Goal: Task Accomplishment & Management: Manage account settings

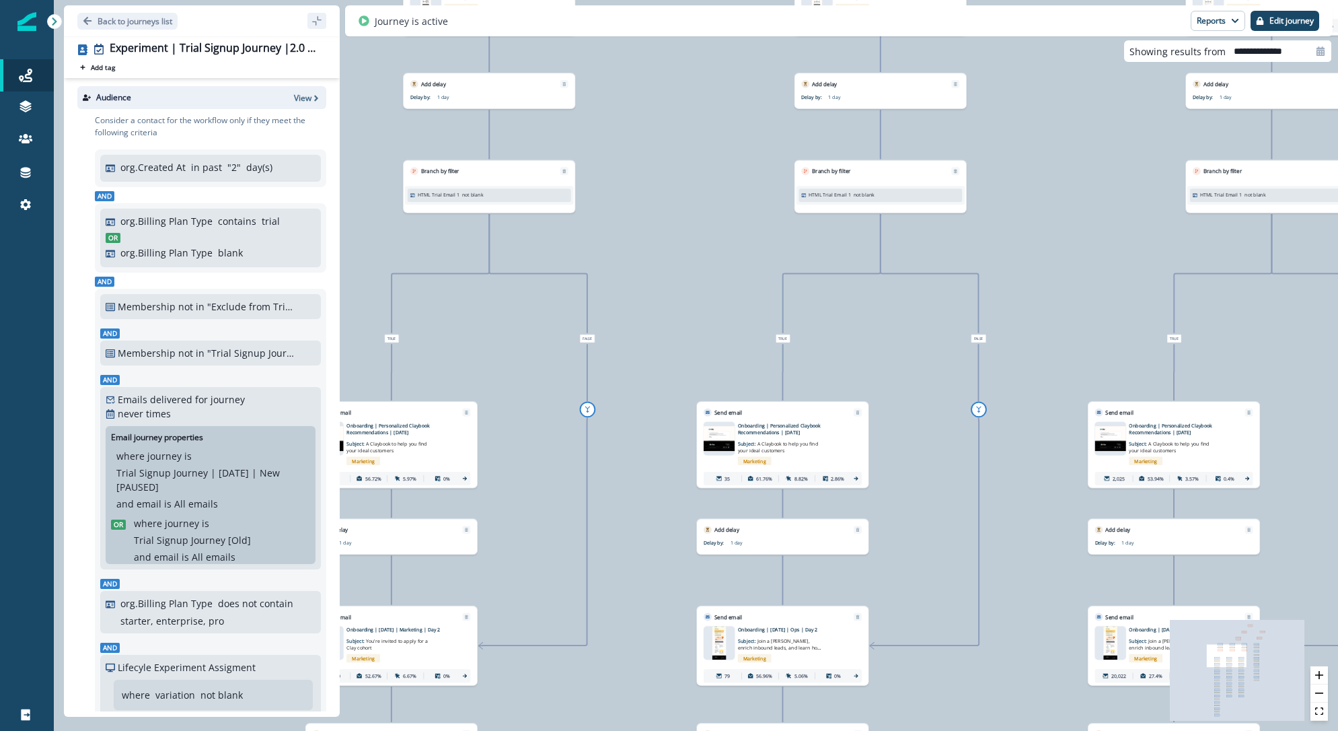
drag, startPoint x: 620, startPoint y: 241, endPoint x: 647, endPoint y: 357, distance: 118.9
click at [647, 357] on div "42,578 contacts have entered the journey Branch by filter Lifecyle Experiment A…" at bounding box center [696, 365] width 1284 height 731
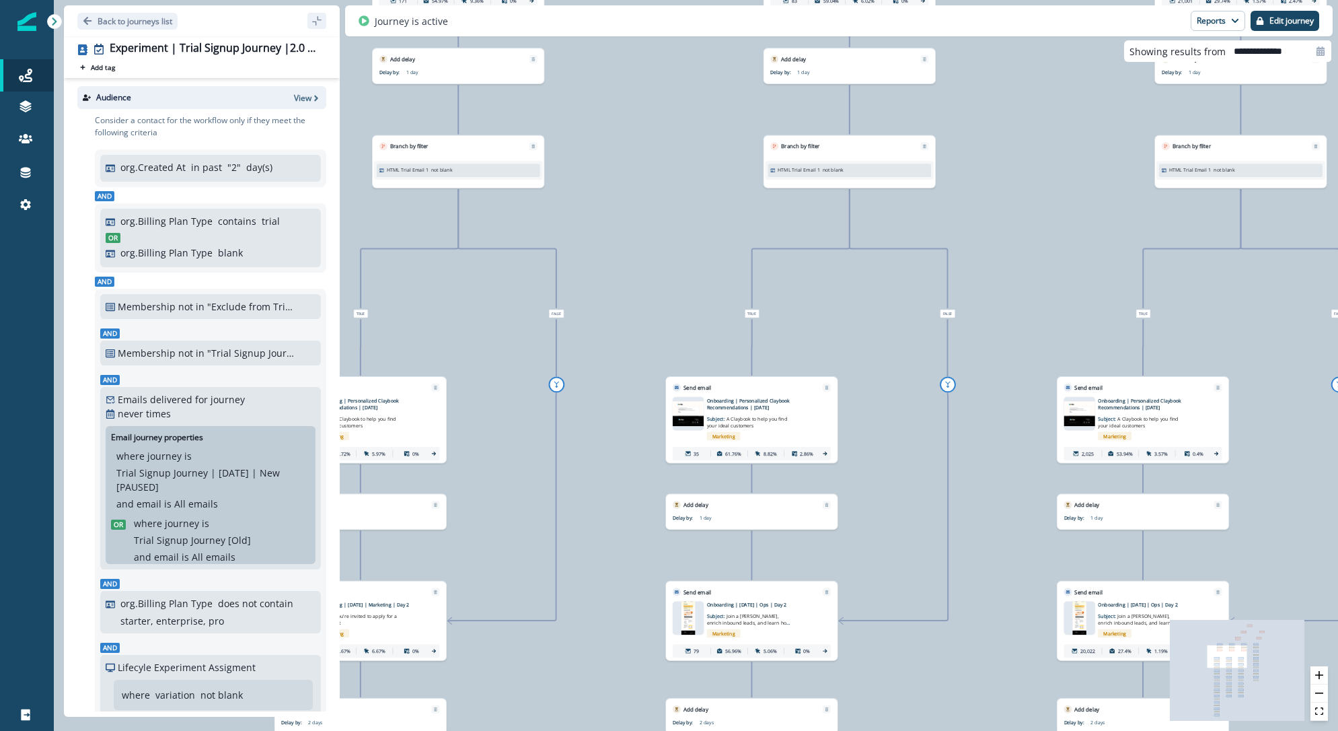
drag, startPoint x: 1058, startPoint y: 248, endPoint x: 1027, endPoint y: 223, distance: 39.7
click at [1027, 223] on div "42,578 contacts have entered the journey Branch by filter Lifecyle Experiment A…" at bounding box center [696, 365] width 1284 height 731
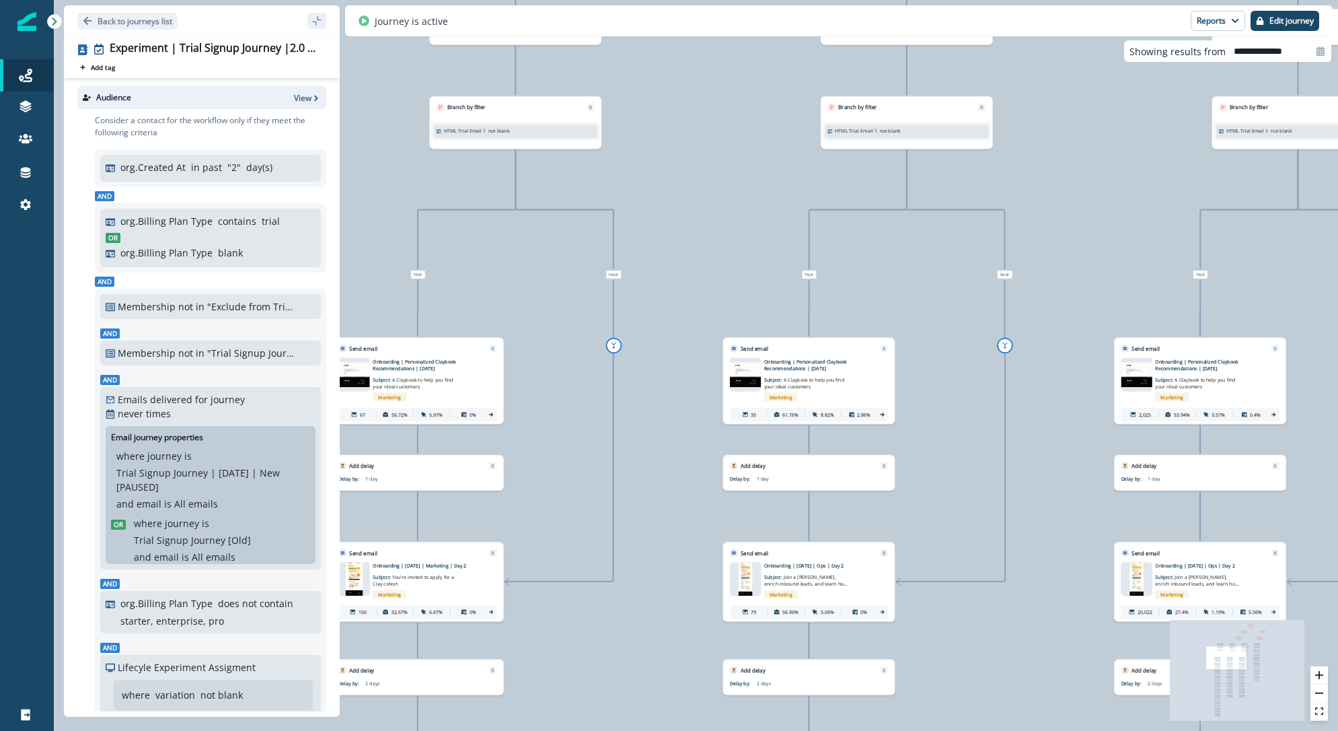
drag, startPoint x: 631, startPoint y: 330, endPoint x: 683, endPoint y: 291, distance: 65.4
click at [683, 291] on div "42,578 contacts have entered the journey Branch by filter Lifecyle Experiment A…" at bounding box center [696, 365] width 1284 height 731
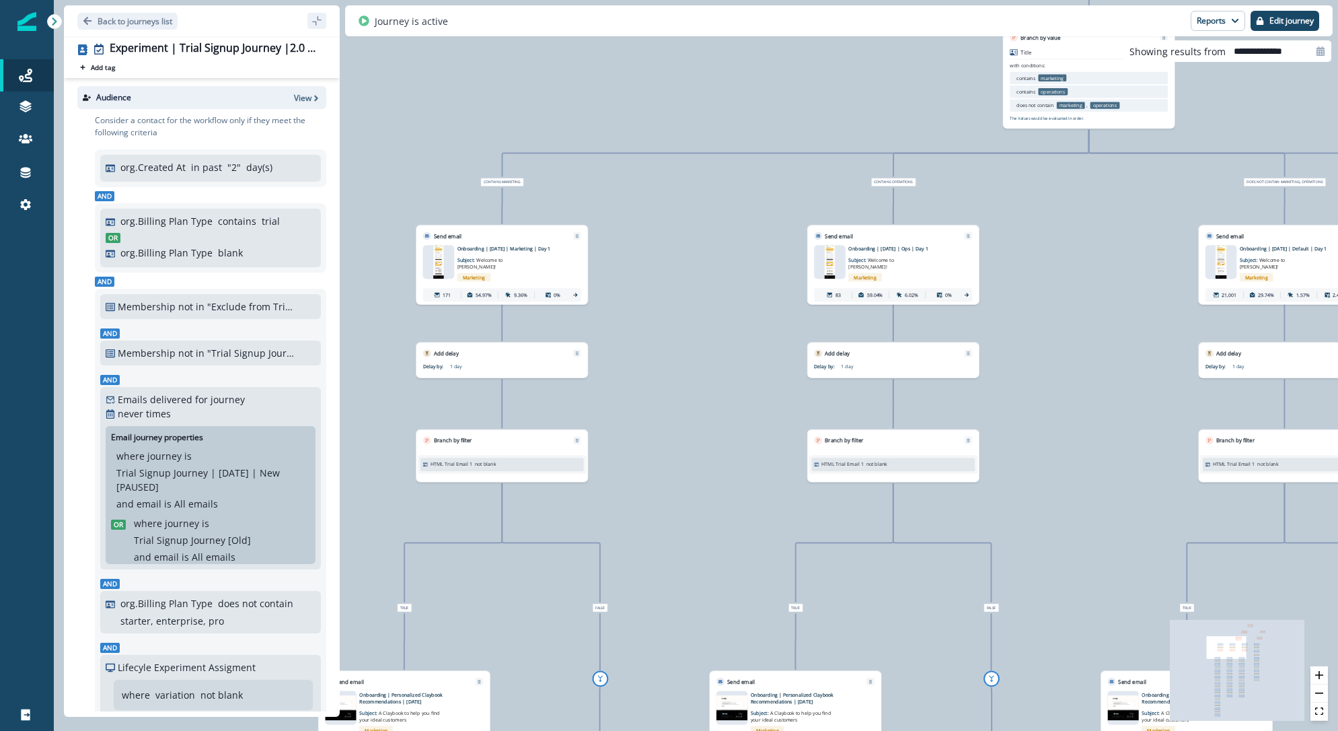
drag, startPoint x: 717, startPoint y: 185, endPoint x: 704, endPoint y: 518, distance: 333.2
click at [704, 518] on div "42,578 contacts have entered the journey Branch by filter Lifecyle Experiment A…" at bounding box center [696, 365] width 1284 height 731
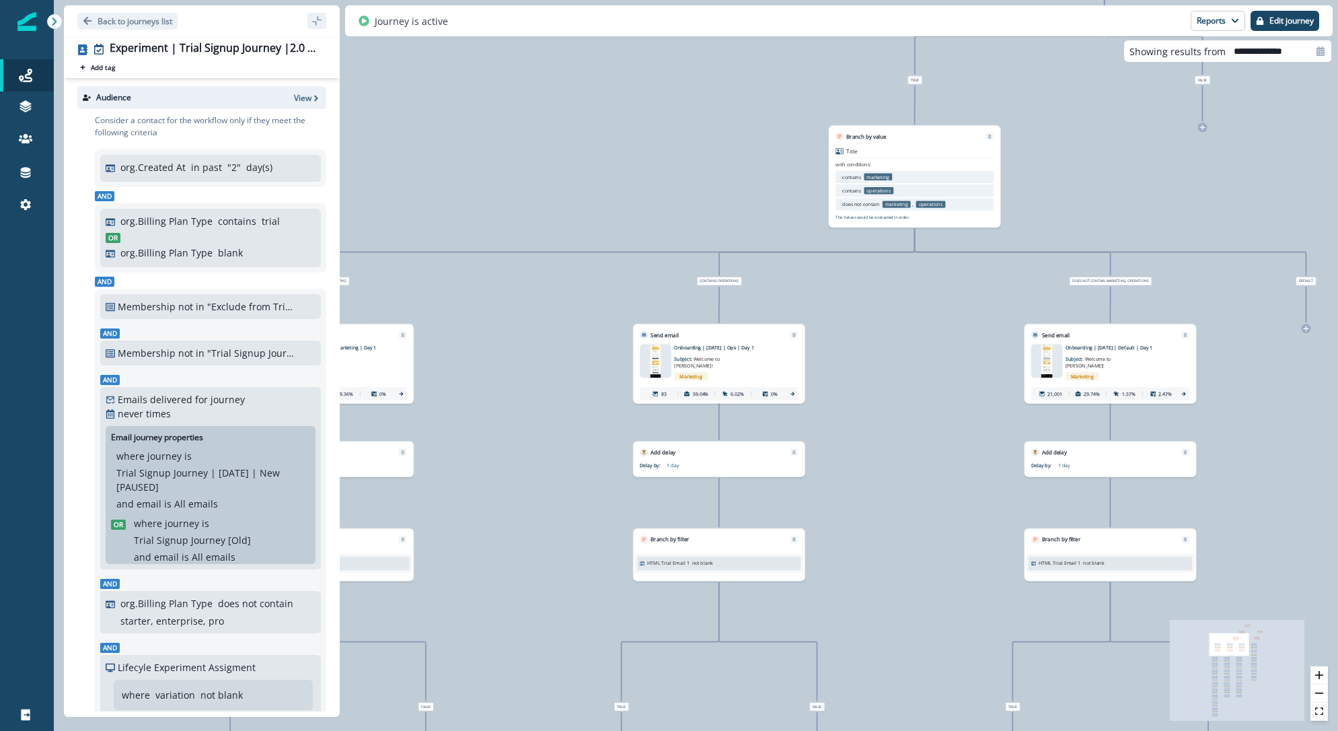
drag, startPoint x: 702, startPoint y: 216, endPoint x: 516, endPoint y: 335, distance: 220.6
click at [516, 335] on div "42,578 contacts have entered the journey Branch by filter Lifecyle Experiment A…" at bounding box center [696, 365] width 1284 height 731
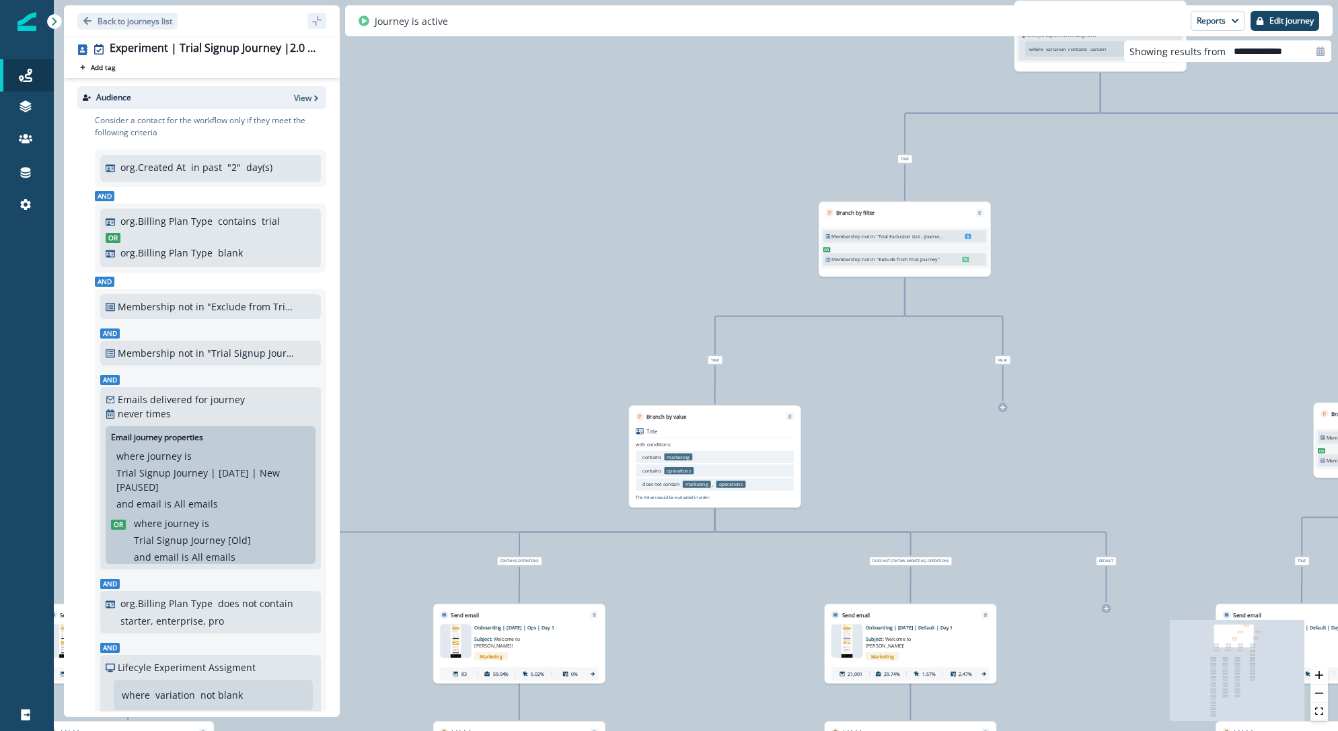
drag, startPoint x: 691, startPoint y: 141, endPoint x: 443, endPoint y: 499, distance: 435.9
click at [443, 499] on div "42,578 contacts have entered the journey Branch by filter Lifecyle Experiment A…" at bounding box center [696, 365] width 1284 height 731
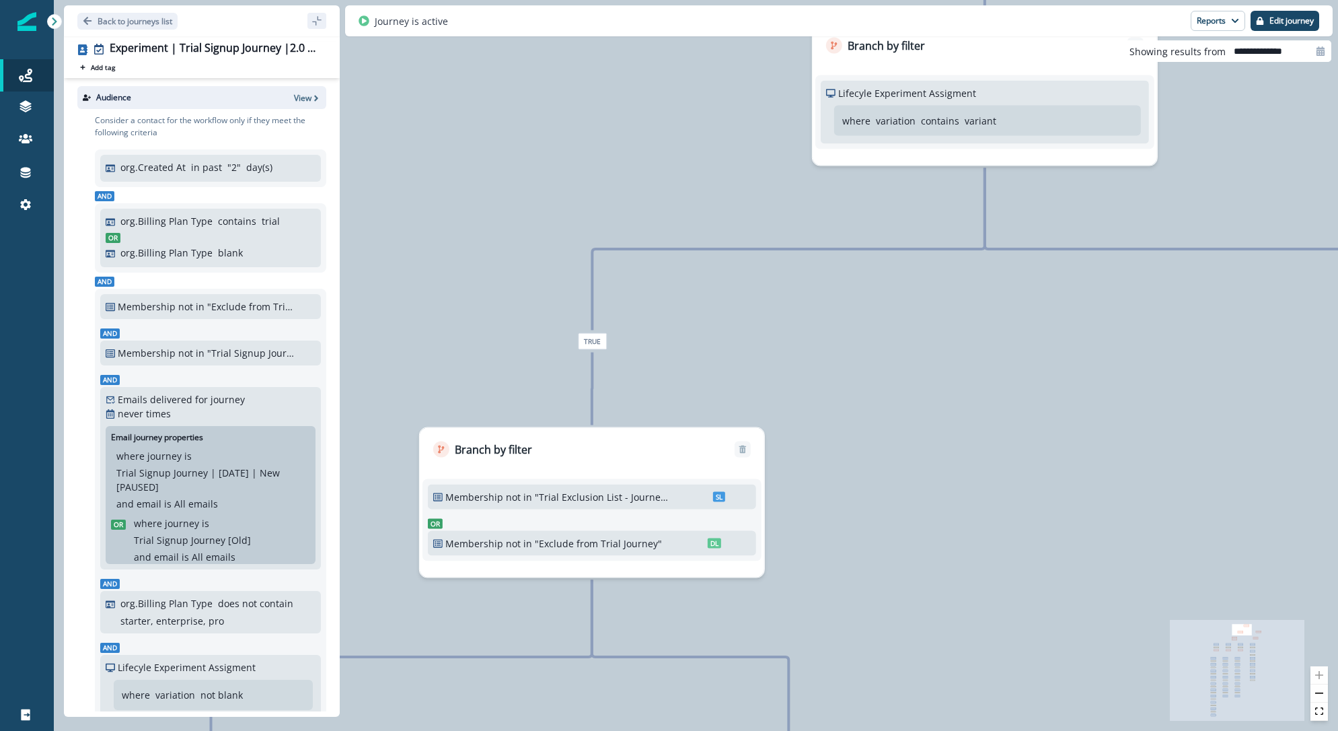
drag, startPoint x: 771, startPoint y: 251, endPoint x: 266, endPoint y: 574, distance: 599.9
click at [266, 574] on div "Back to journeys list Experiment | Trial Signup Journey |2.0 | [DATE] Add tag S…" at bounding box center [696, 365] width 1284 height 731
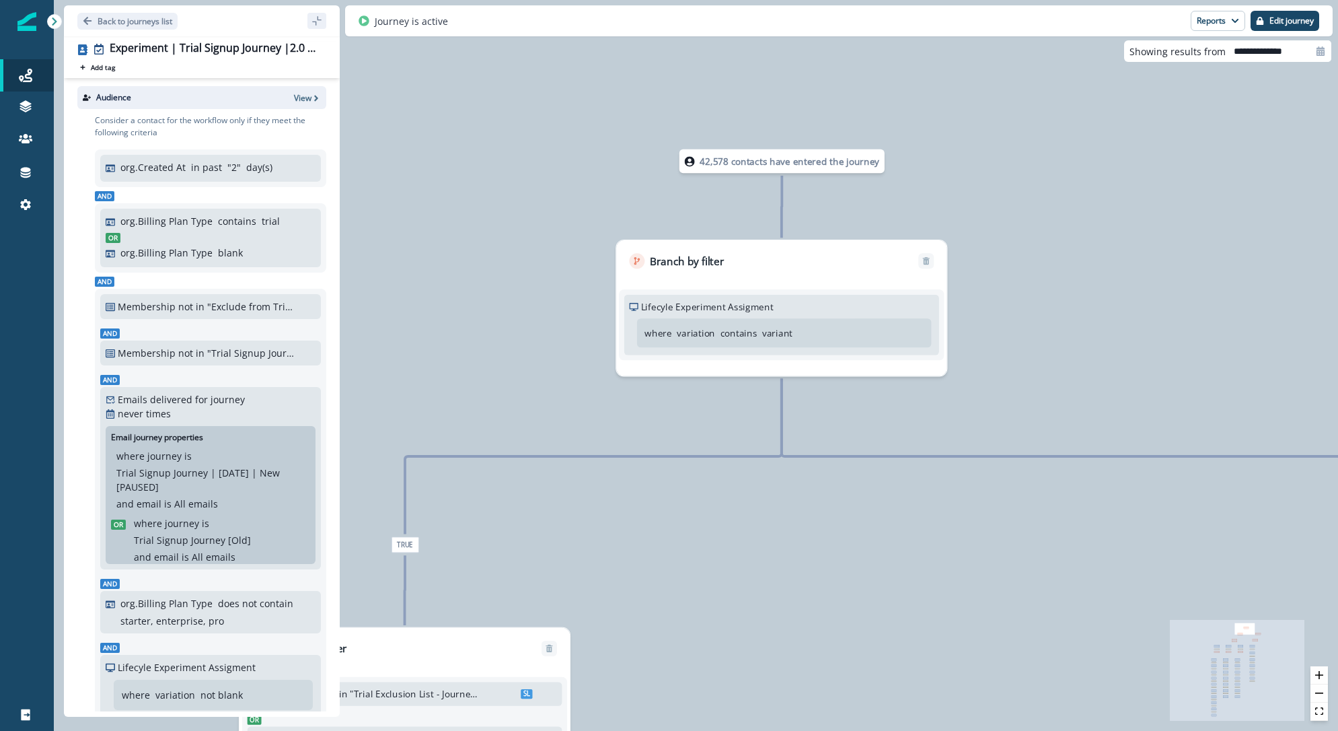
drag, startPoint x: 935, startPoint y: 161, endPoint x: 974, endPoint y: 192, distance: 49.4
click at [974, 192] on div "42,578 contacts have entered the journey Branch by filter Lifecyle Experiment A…" at bounding box center [696, 365] width 1284 height 731
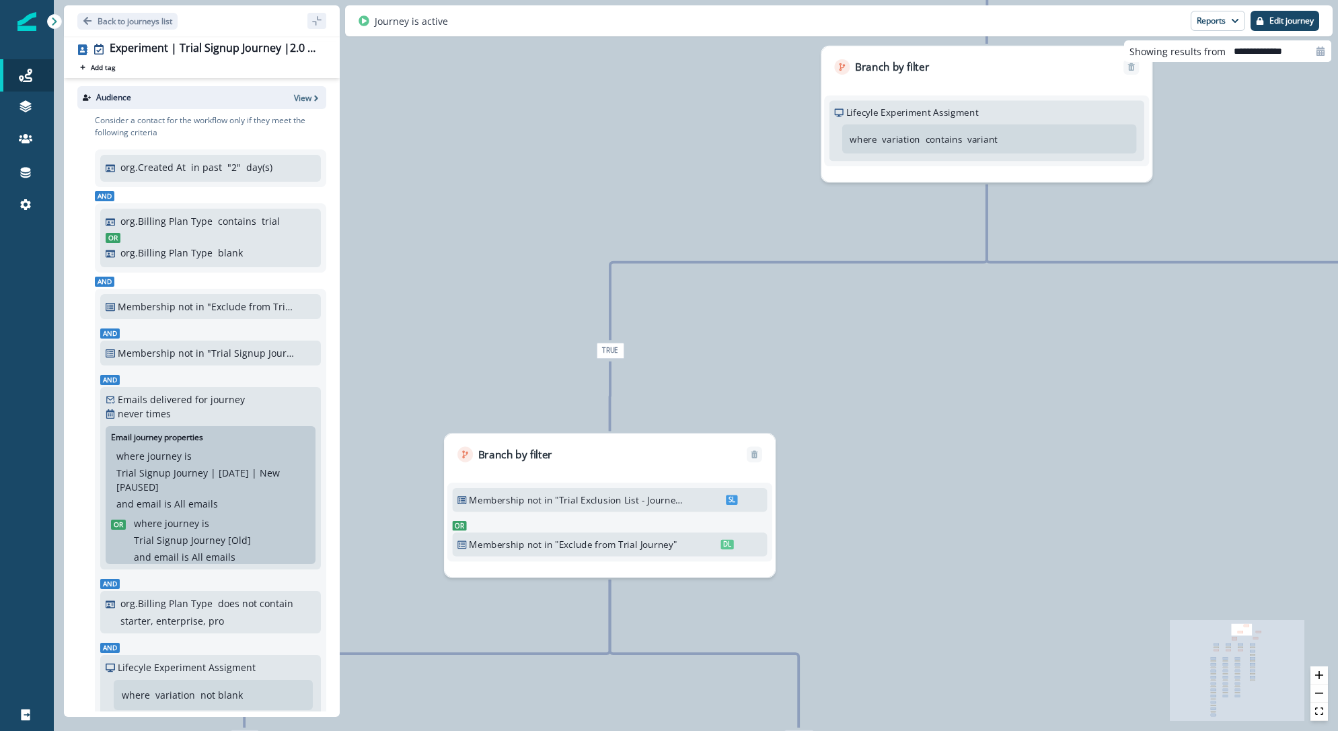
drag, startPoint x: 722, startPoint y: 490, endPoint x: 927, endPoint y: 465, distance: 206.6
click at [927, 465] on div "42,578 contacts have entered the journey Branch by filter Lifecyle Experiment A…" at bounding box center [696, 365] width 1284 height 731
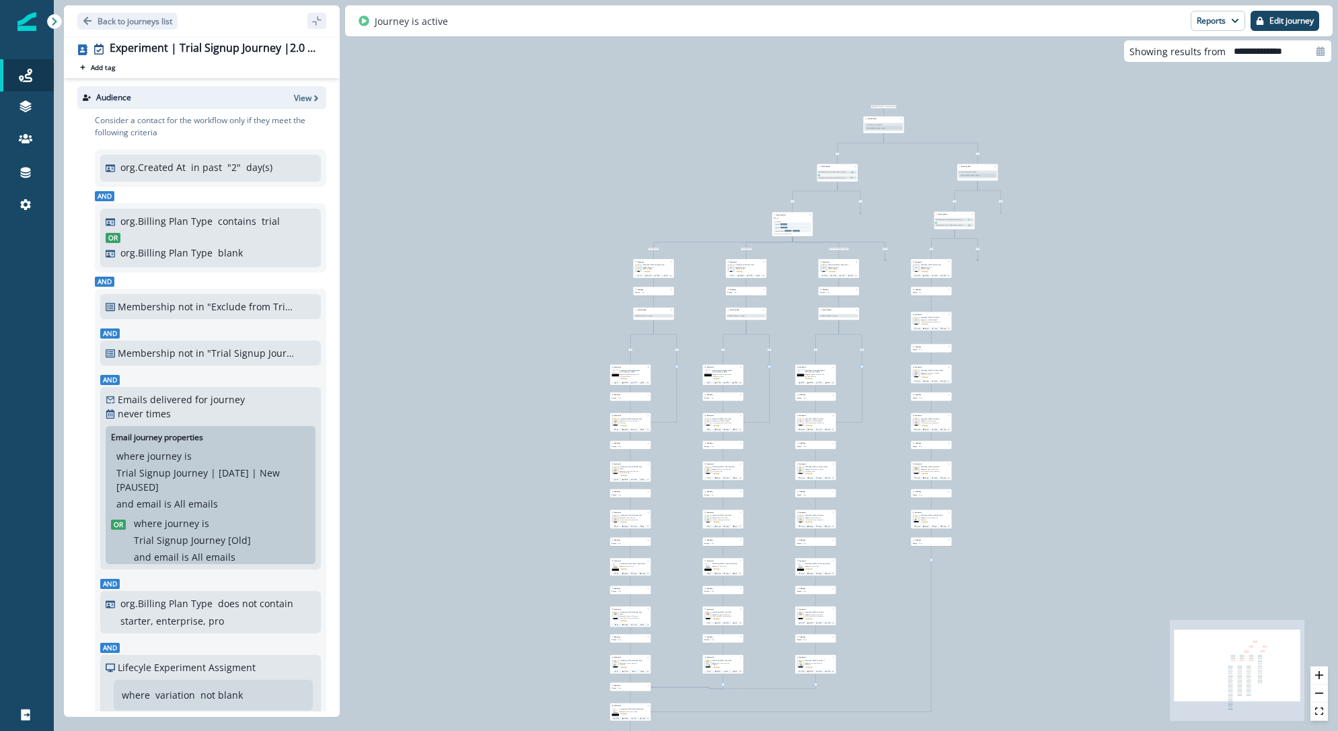
drag, startPoint x: 689, startPoint y: 370, endPoint x: 628, endPoint y: 68, distance: 308.3
click at [628, 68] on div "42,578 contacts have entered the journey Branch by filter Lifecyle Experiment A…" at bounding box center [696, 365] width 1284 height 731
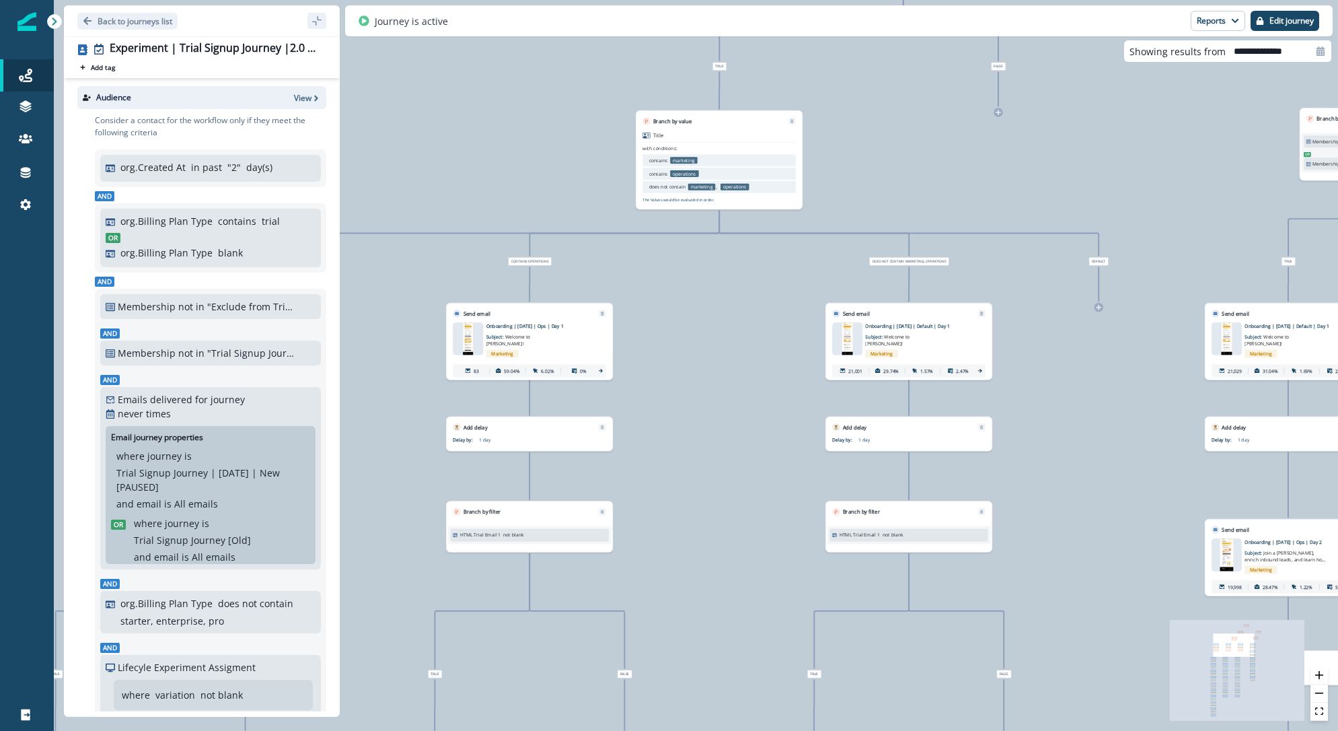
drag, startPoint x: 715, startPoint y: 328, endPoint x: 370, endPoint y: 250, distance: 353.8
click at [385, 258] on div "42,578 contacts have entered the journey Branch by filter Lifecyle Experiment A…" at bounding box center [696, 365] width 1284 height 731
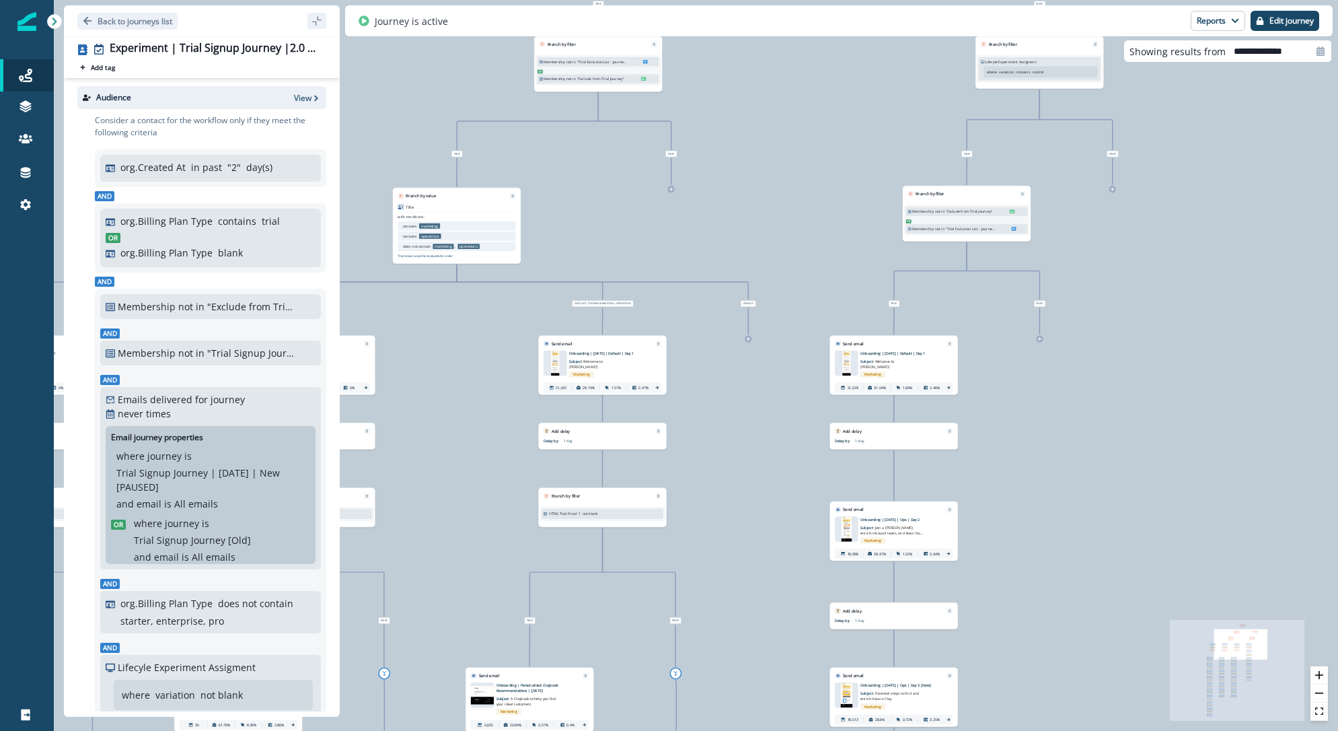
drag, startPoint x: 1180, startPoint y: 167, endPoint x: 833, endPoint y: 231, distance: 352.8
click at [833, 231] on div "42,578 contacts have entered the journey Branch by filter Lifecyle Experiment A…" at bounding box center [696, 365] width 1284 height 731
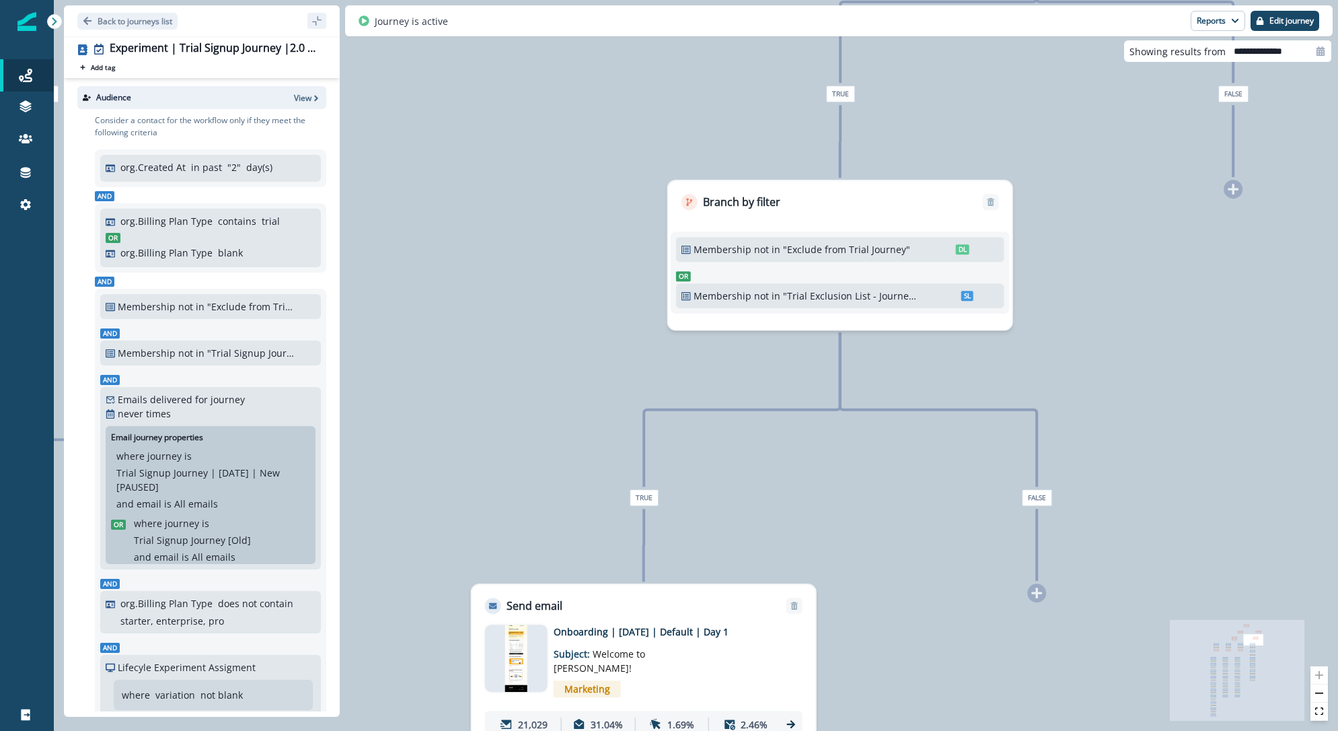
click at [788, 249] on p ""Exclude from Trial Journey"" at bounding box center [850, 249] width 134 height 14
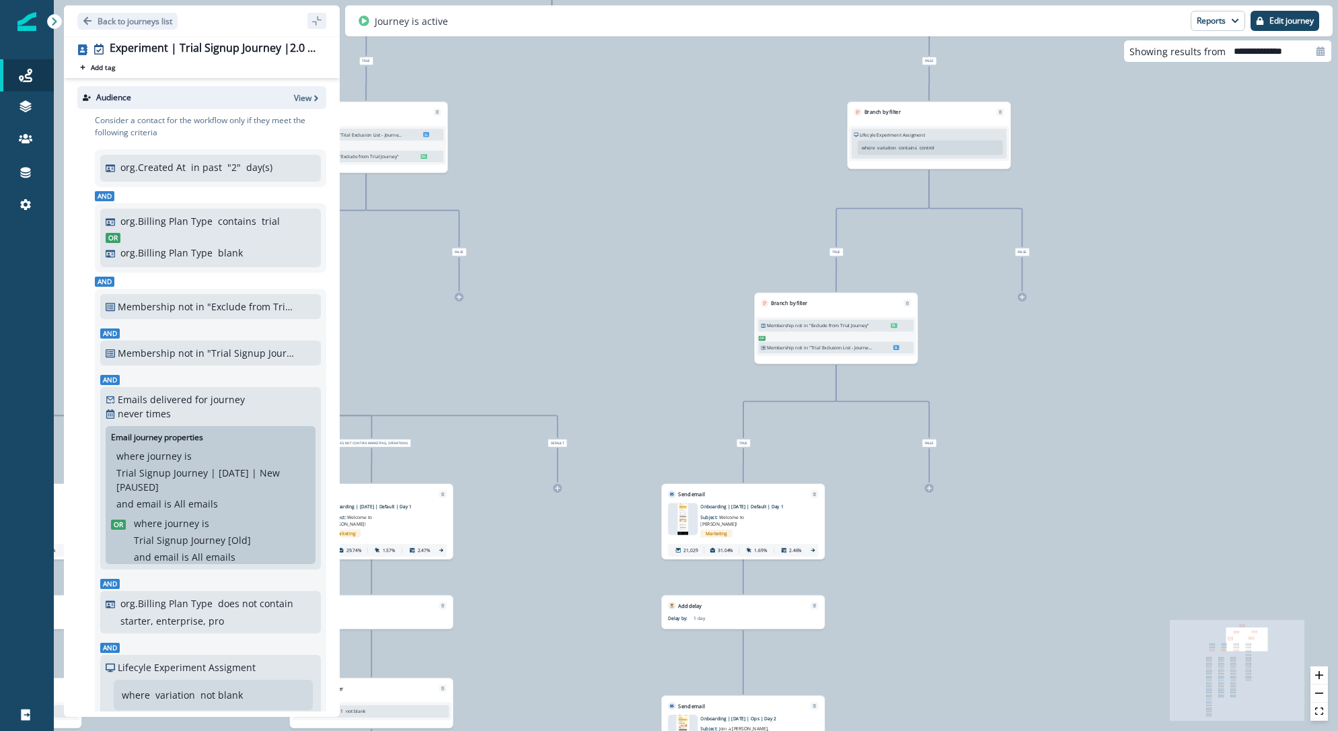
drag, startPoint x: 683, startPoint y: 212, endPoint x: 891, endPoint y: 386, distance: 270.7
click at [891, 386] on div "42,578 contacts have entered the journey Branch by filter Lifecyle Experiment A…" at bounding box center [696, 365] width 1284 height 731
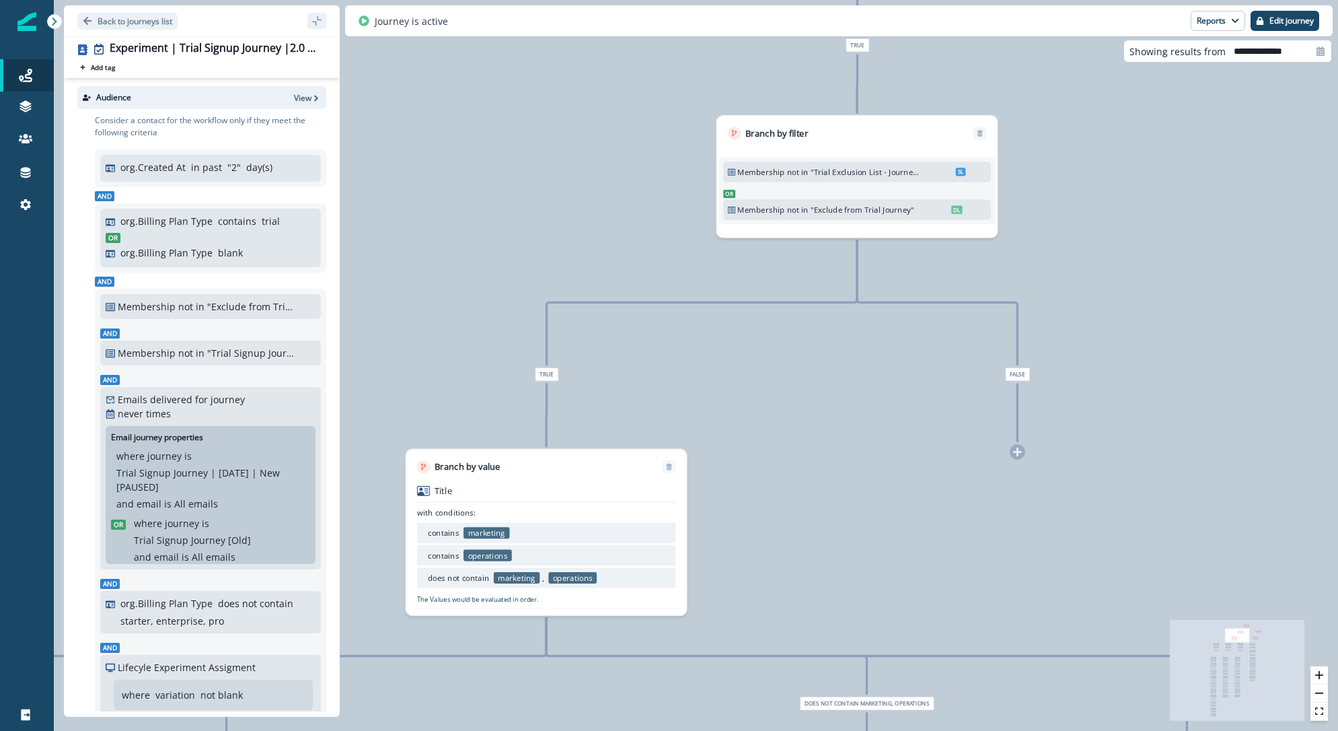
drag, startPoint x: 719, startPoint y: 460, endPoint x: 1047, endPoint y: 189, distance: 425.7
click at [1047, 189] on div "42,578 contacts have entered the journey Branch by filter Lifecyle Experiment A…" at bounding box center [696, 365] width 1284 height 731
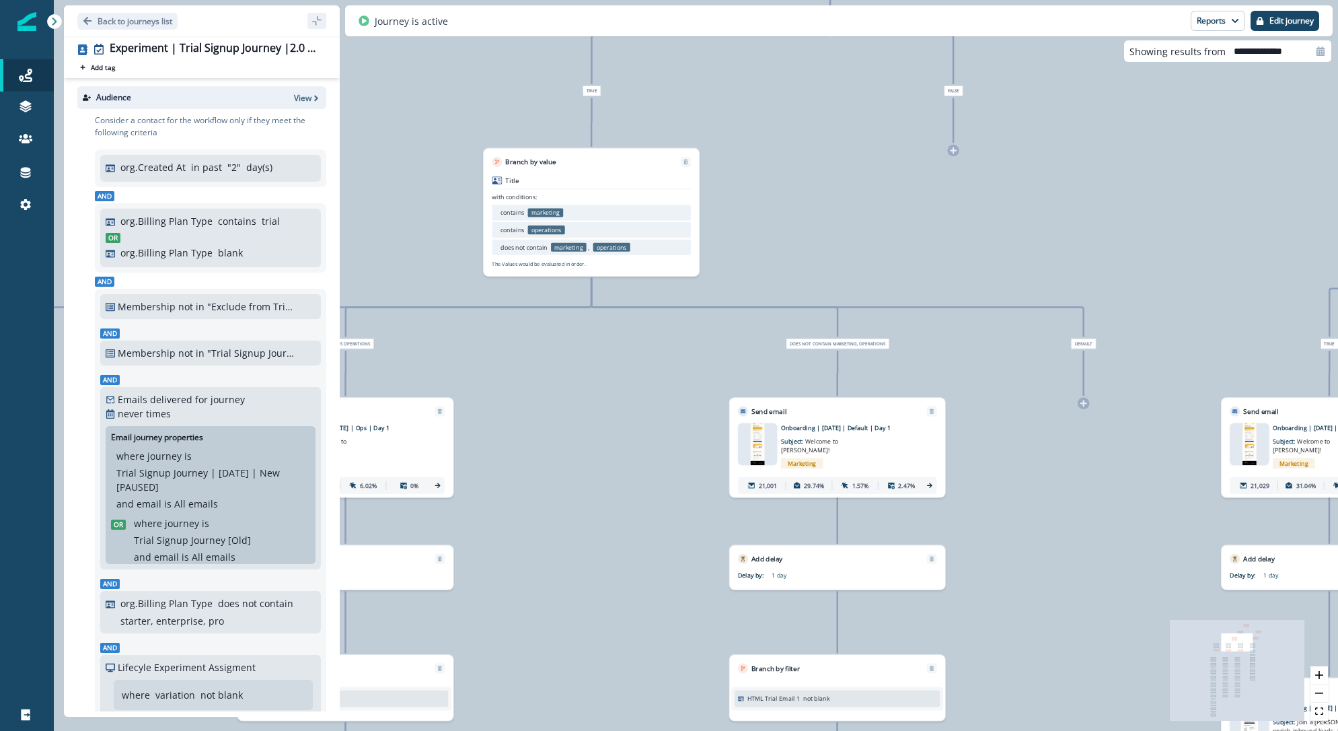
drag, startPoint x: 836, startPoint y: 483, endPoint x: 800, endPoint y: 203, distance: 282.1
click at [800, 203] on div "42,578 contacts have entered the journey Branch by filter Lifecyle Experiment A…" at bounding box center [696, 365] width 1284 height 731
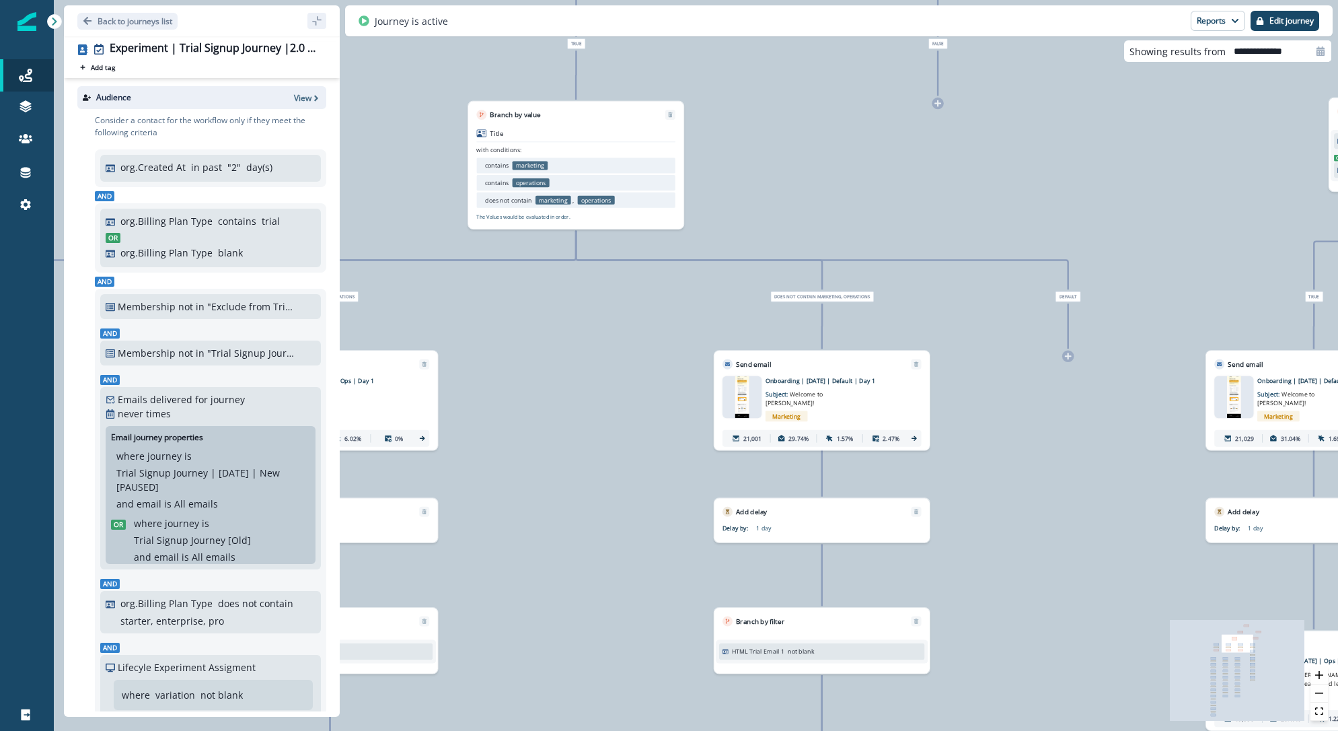
drag, startPoint x: 655, startPoint y: 420, endPoint x: 640, endPoint y: 373, distance: 49.6
click at [640, 373] on div "42,578 contacts have entered the journey Branch by filter Lifecyle Experiment A…" at bounding box center [696, 365] width 1284 height 731
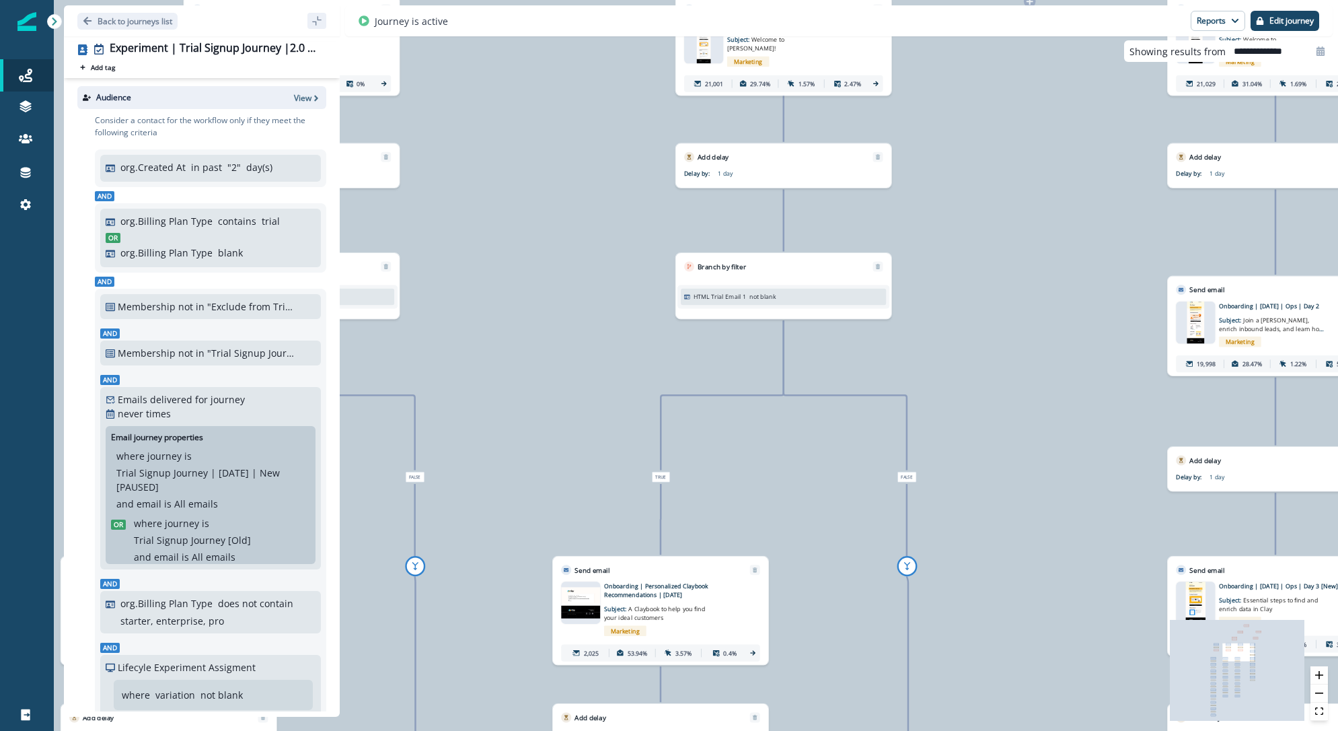
drag, startPoint x: 629, startPoint y: 444, endPoint x: 589, endPoint y: 100, distance: 346.1
click at [589, 100] on div "42,578 contacts have entered the journey Branch by filter Lifecyle Experiment A…" at bounding box center [696, 365] width 1284 height 731
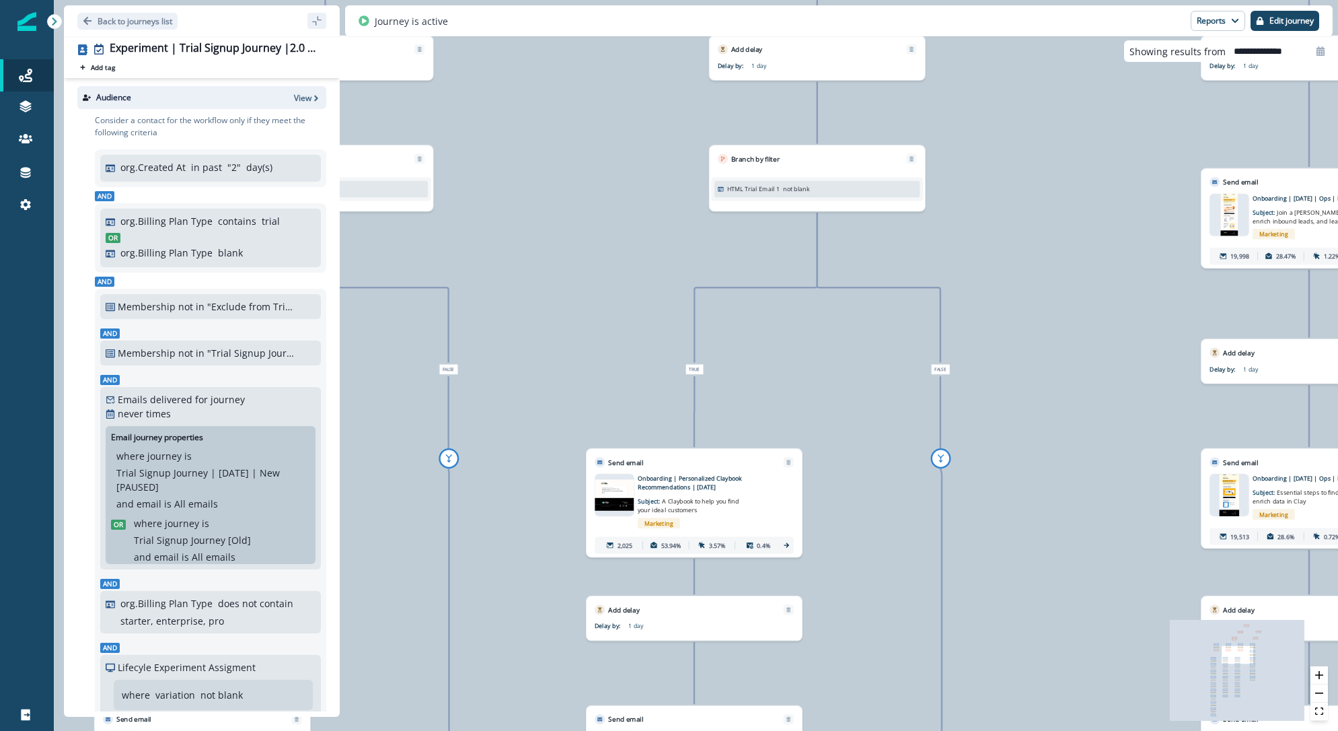
drag, startPoint x: 576, startPoint y: 255, endPoint x: 623, endPoint y: 145, distance: 119.3
click at [618, 145] on div "42,578 contacts have entered the journey Branch by filter Lifecyle Experiment A…" at bounding box center [696, 365] width 1284 height 731
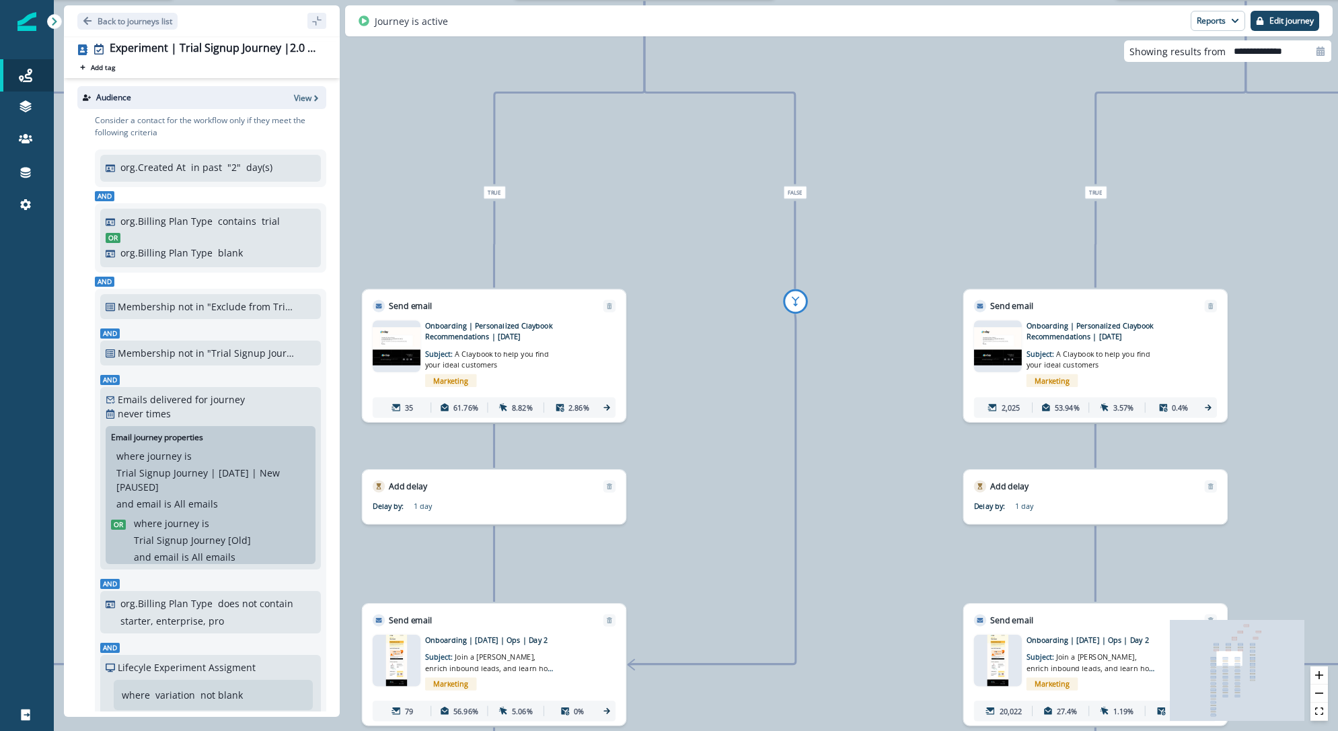
drag, startPoint x: 758, startPoint y: 331, endPoint x: 1046, endPoint y: 217, distance: 309.8
click at [1046, 217] on div "42,578 contacts have entered the journey Branch by filter Lifecyle Experiment A…" at bounding box center [696, 365] width 1284 height 731
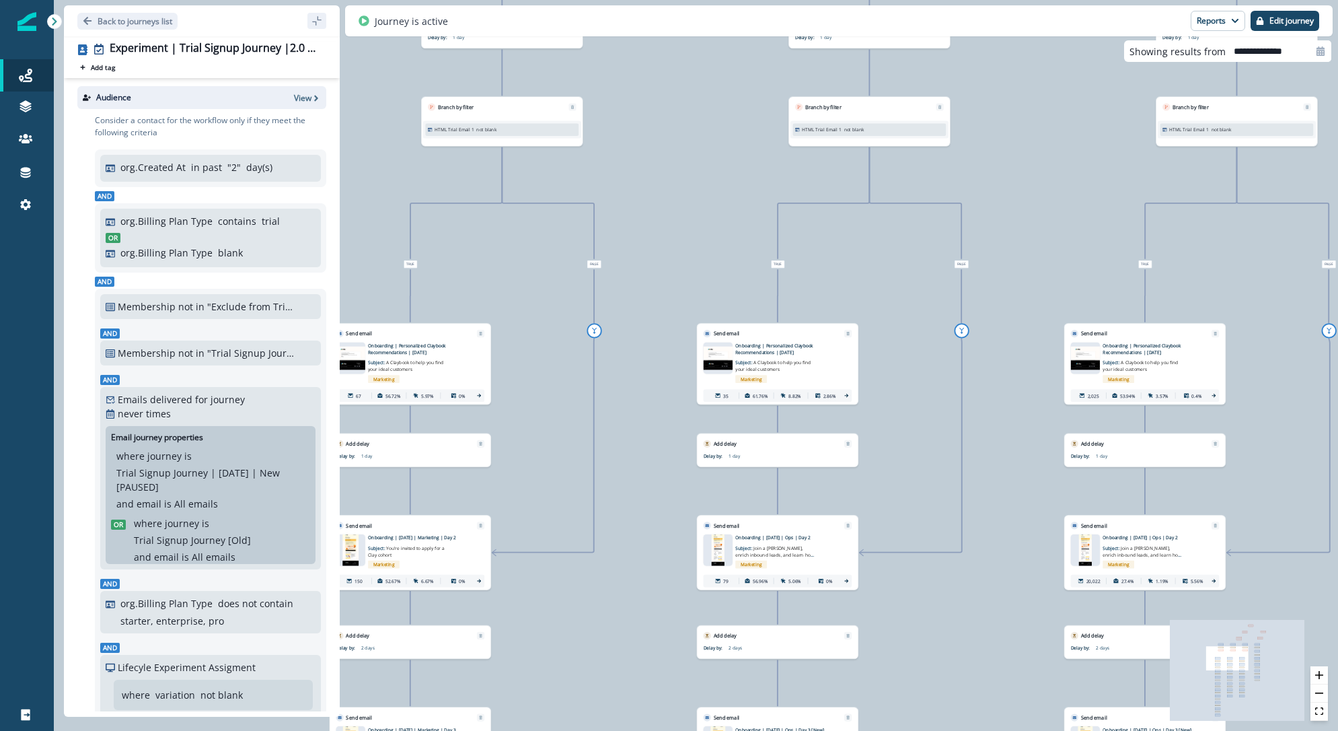
drag, startPoint x: 505, startPoint y: 385, endPoint x: 641, endPoint y: 425, distance: 141.7
click at [641, 425] on div "42,578 contacts have entered the journey Branch by filter Lifecyle Experiment A…" at bounding box center [696, 365] width 1284 height 731
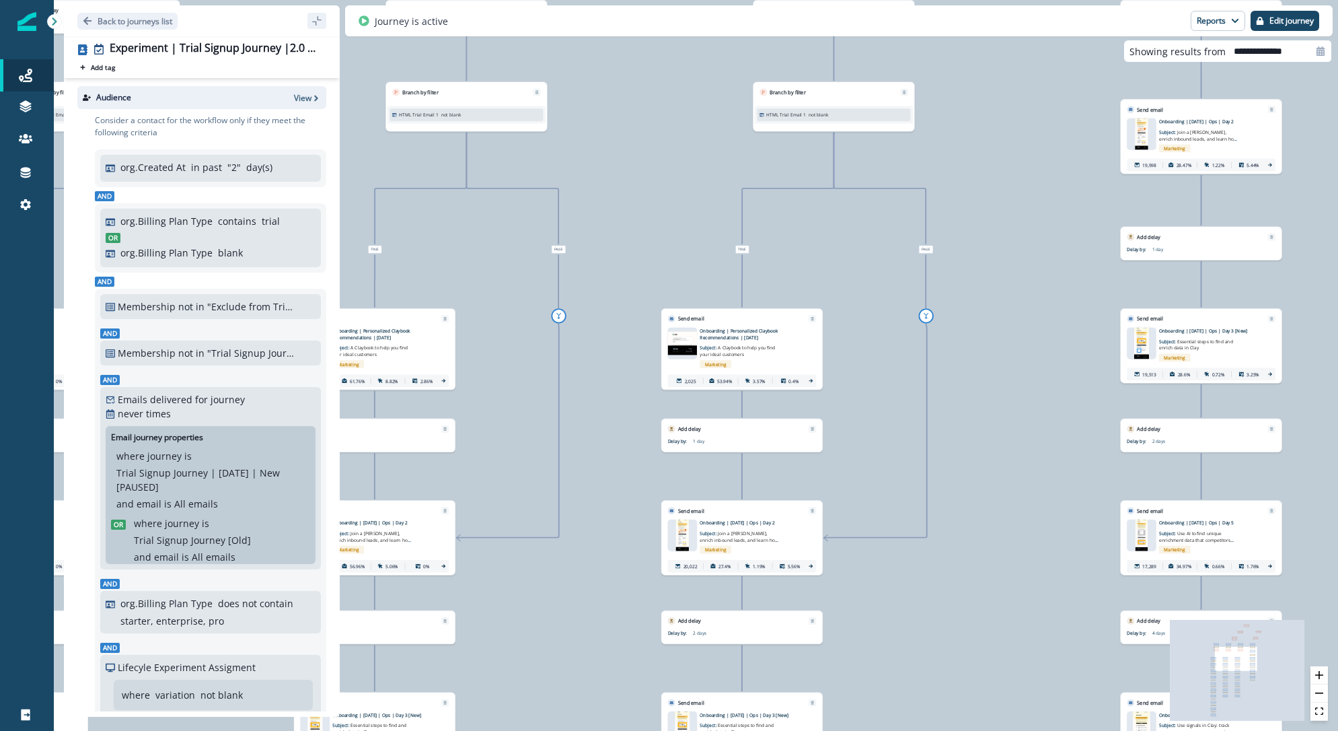
drag, startPoint x: 920, startPoint y: 303, endPoint x: 517, endPoint y: 289, distance: 403.2
click at [517, 289] on div "42,578 contacts have entered the journey Branch by filter Lifecyle Experiment A…" at bounding box center [696, 365] width 1284 height 731
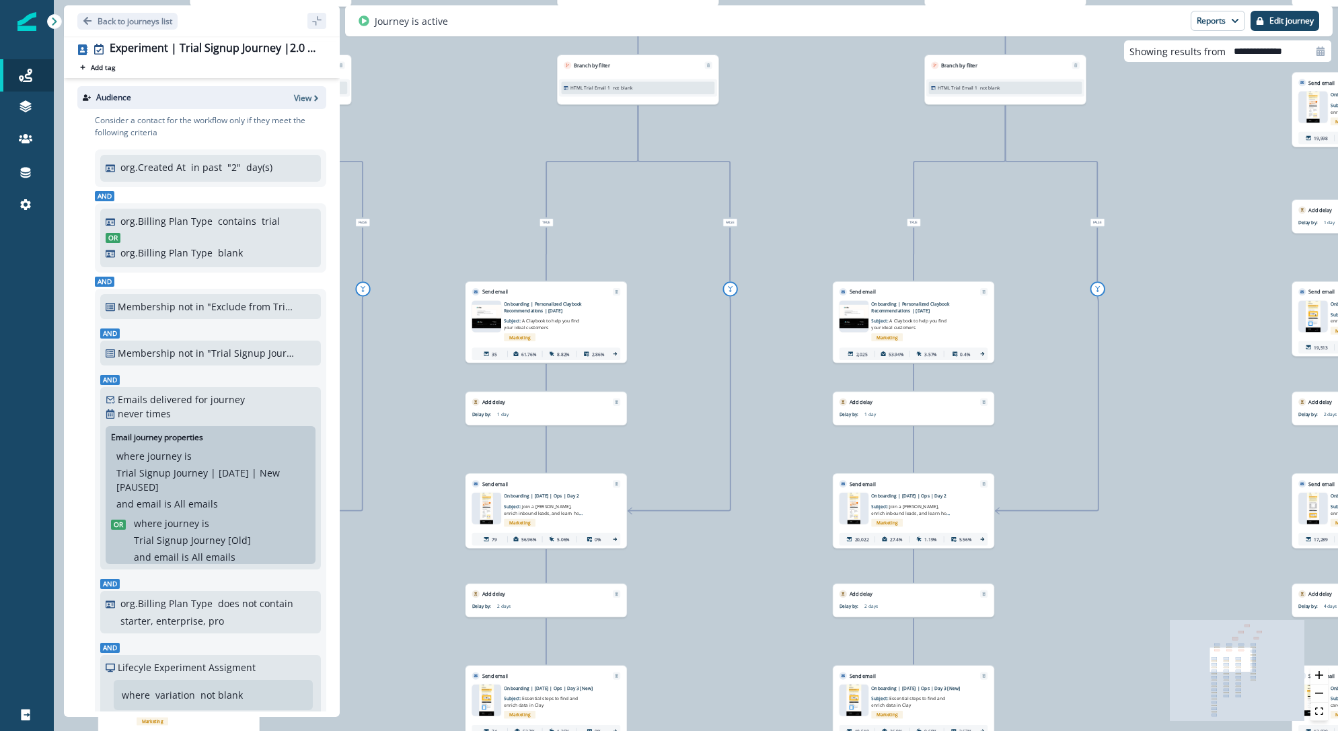
drag, startPoint x: 655, startPoint y: 241, endPoint x: 696, endPoint y: 210, distance: 51.3
click at [696, 210] on div "42,578 contacts have entered the journey Branch by filter Lifecyle Experiment A…" at bounding box center [696, 365] width 1284 height 731
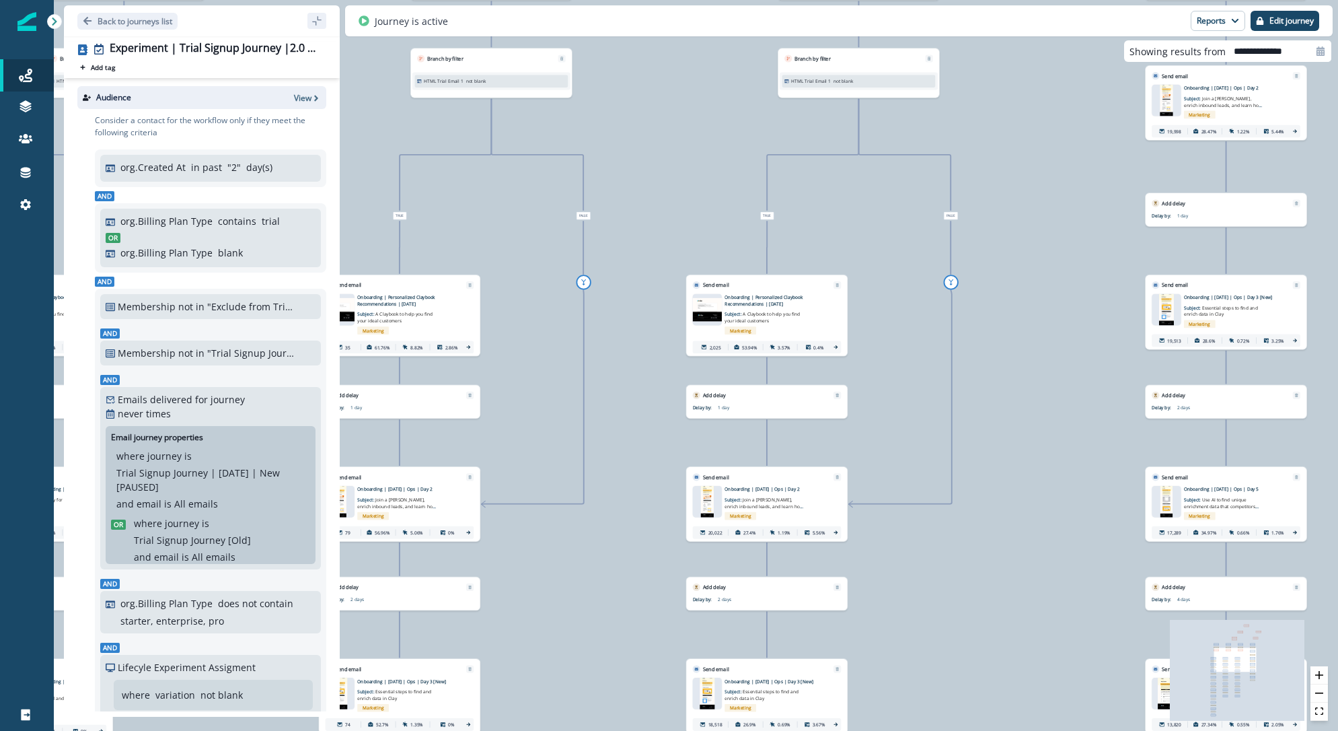
drag, startPoint x: 1025, startPoint y: 225, endPoint x: 1010, endPoint y: 225, distance: 15.5
click at [1010, 225] on div "42,578 contacts have entered the journey Branch by filter Lifecyle Experiment A…" at bounding box center [696, 365] width 1284 height 731
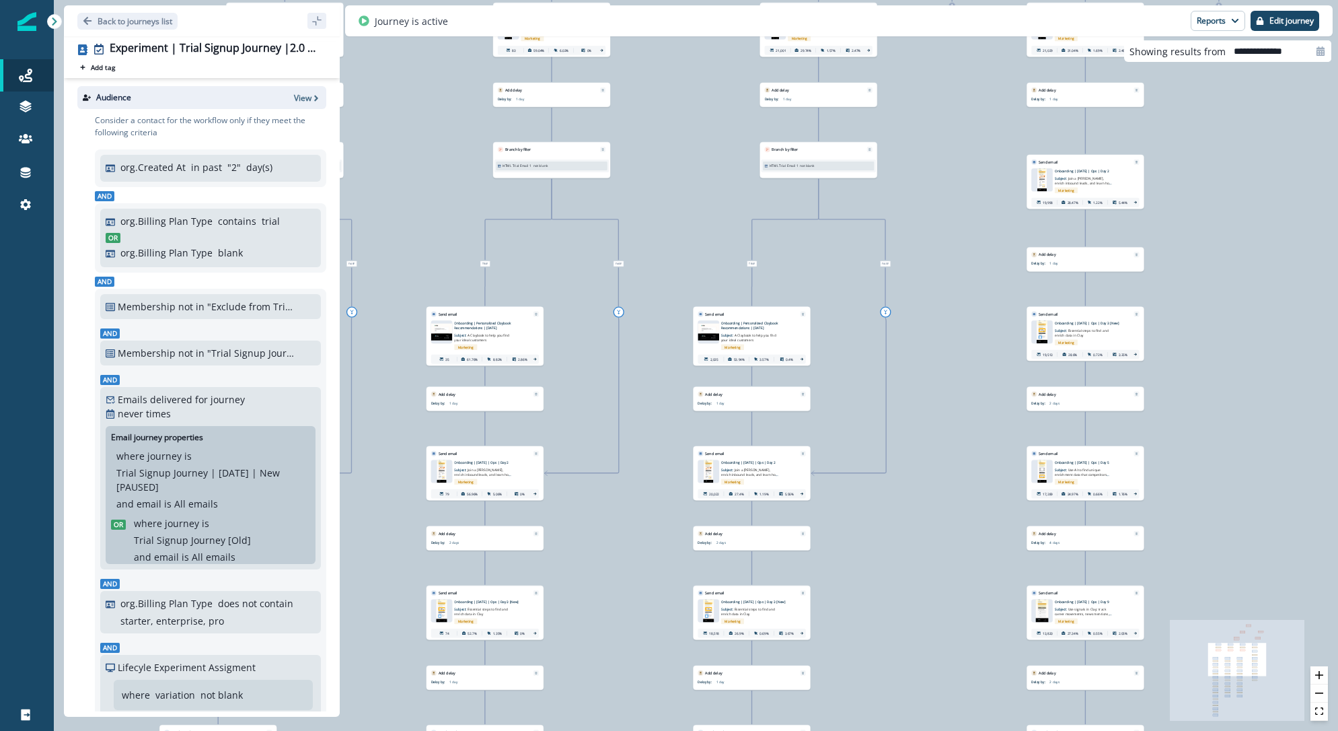
drag, startPoint x: 992, startPoint y: 264, endPoint x: 895, endPoint y: 317, distance: 109.9
click at [895, 317] on div "42,578 contacts have entered the journey Branch by filter Lifecyle Experiment A…" at bounding box center [696, 365] width 1284 height 731
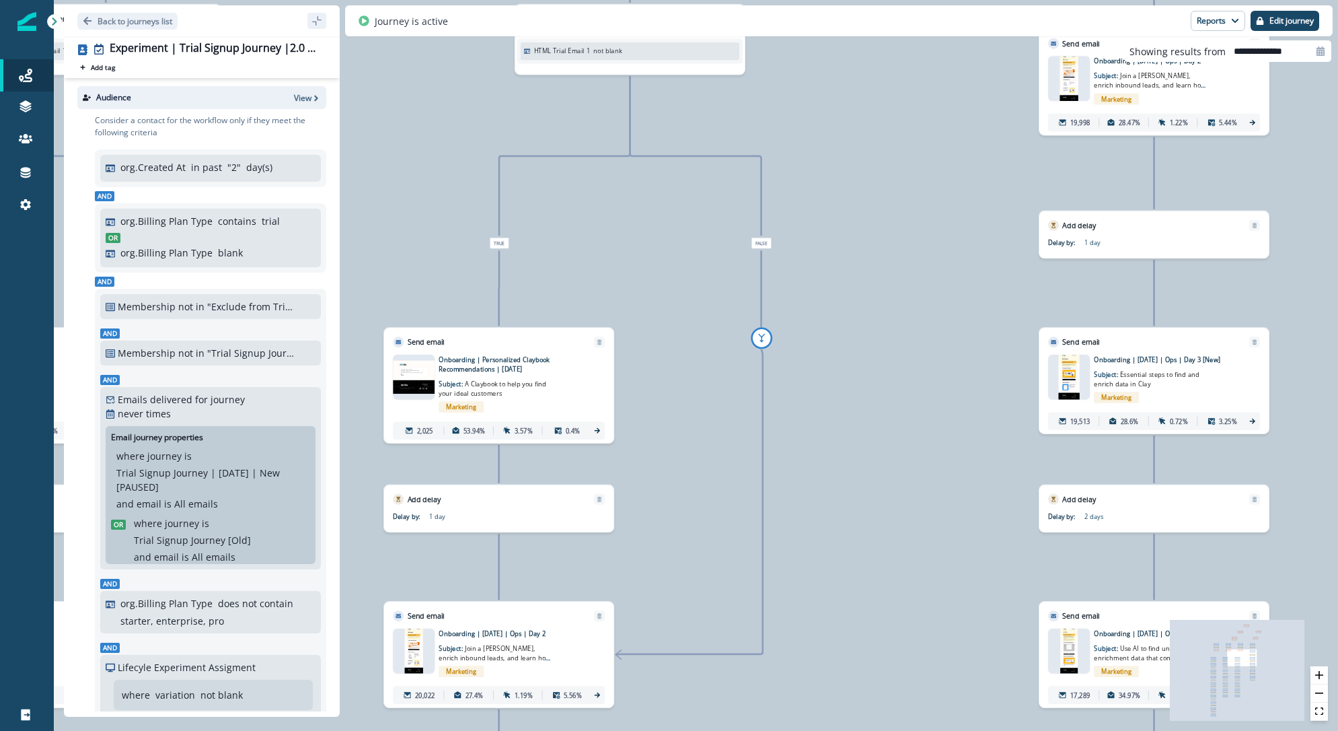
drag, startPoint x: 864, startPoint y: 420, endPoint x: 948, endPoint y: 398, distance: 86.8
click at [948, 398] on div "42,578 contacts have entered the journey Branch by filter Lifecyle Experiment A…" at bounding box center [696, 365] width 1284 height 731
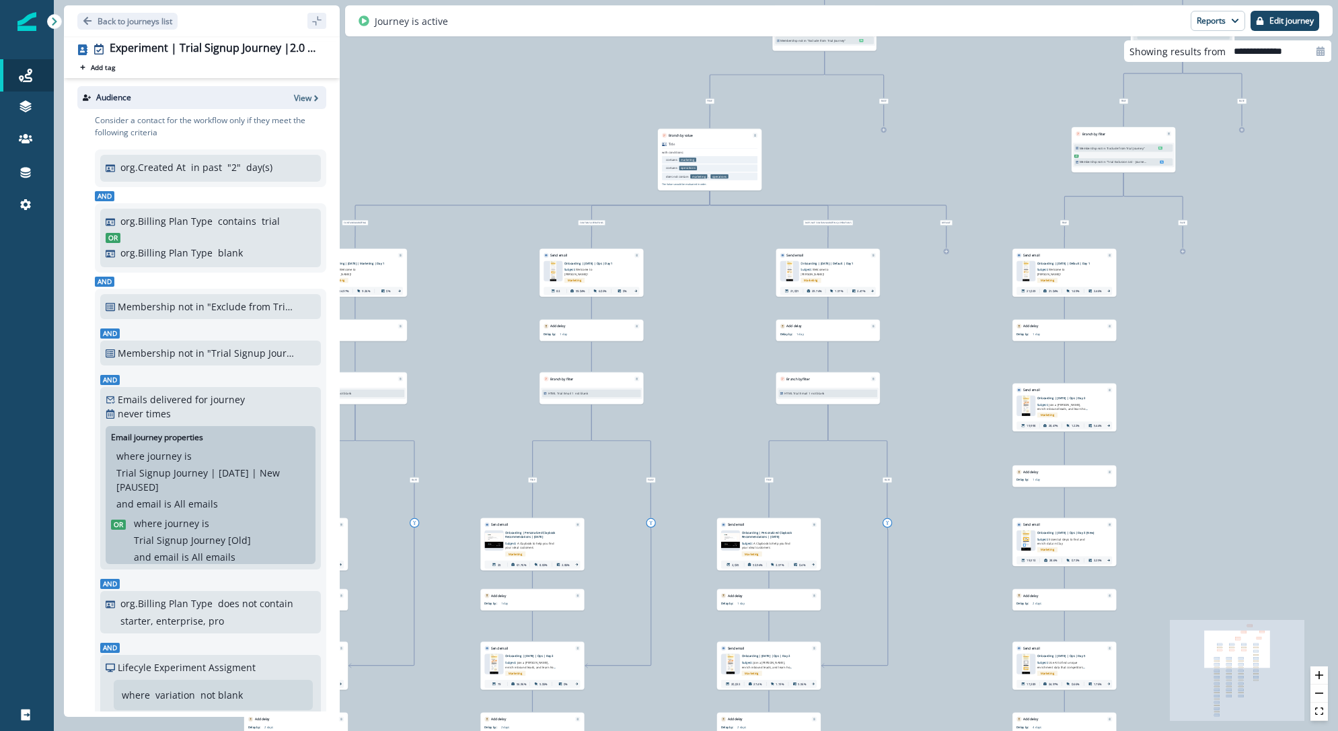
drag, startPoint x: 702, startPoint y: 188, endPoint x: 700, endPoint y: 329, distance: 140.6
click at [700, 329] on div "42,578 contacts have entered the journey Branch by filter Lifecyle Experiment A…" at bounding box center [696, 365] width 1284 height 731
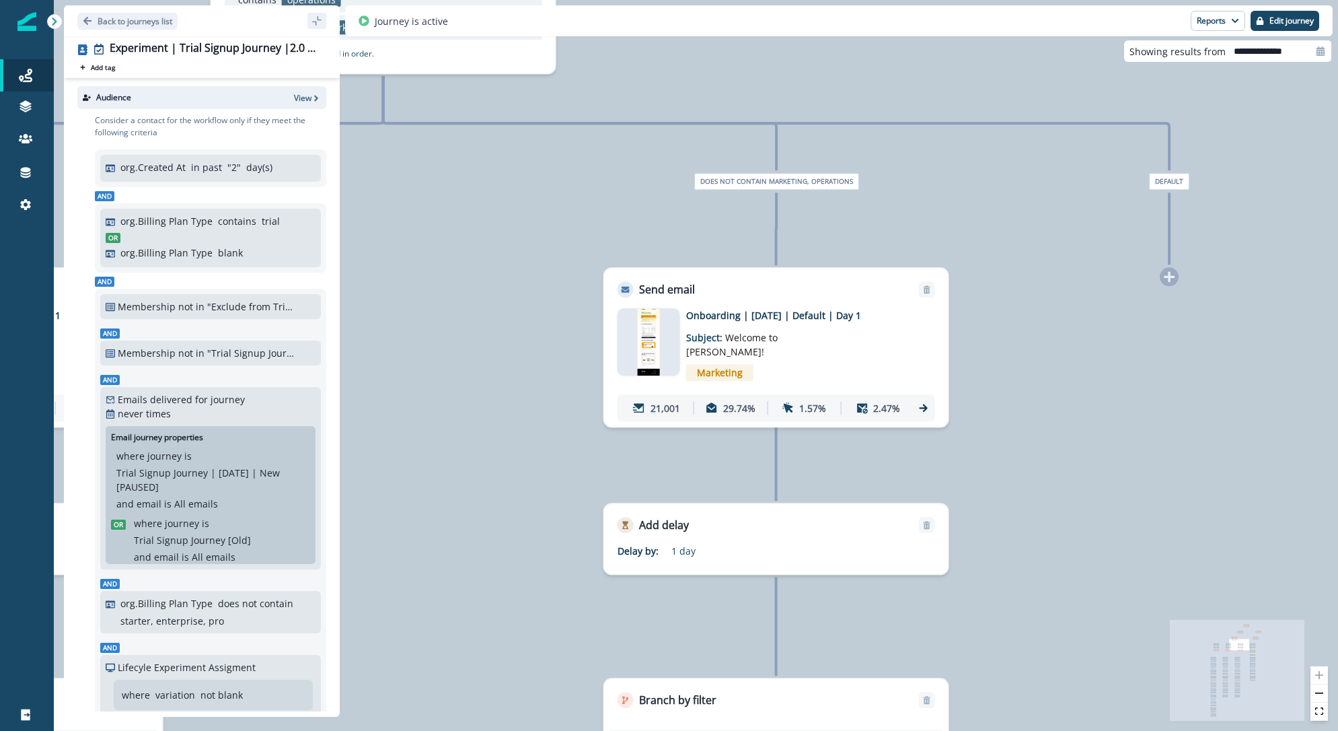
drag, startPoint x: 1018, startPoint y: 259, endPoint x: 1004, endPoint y: 257, distance: 14.3
click at [1004, 257] on div "42,578 contacts have entered the journey Branch by filter Lifecyle Experiment A…" at bounding box center [696, 365] width 1284 height 731
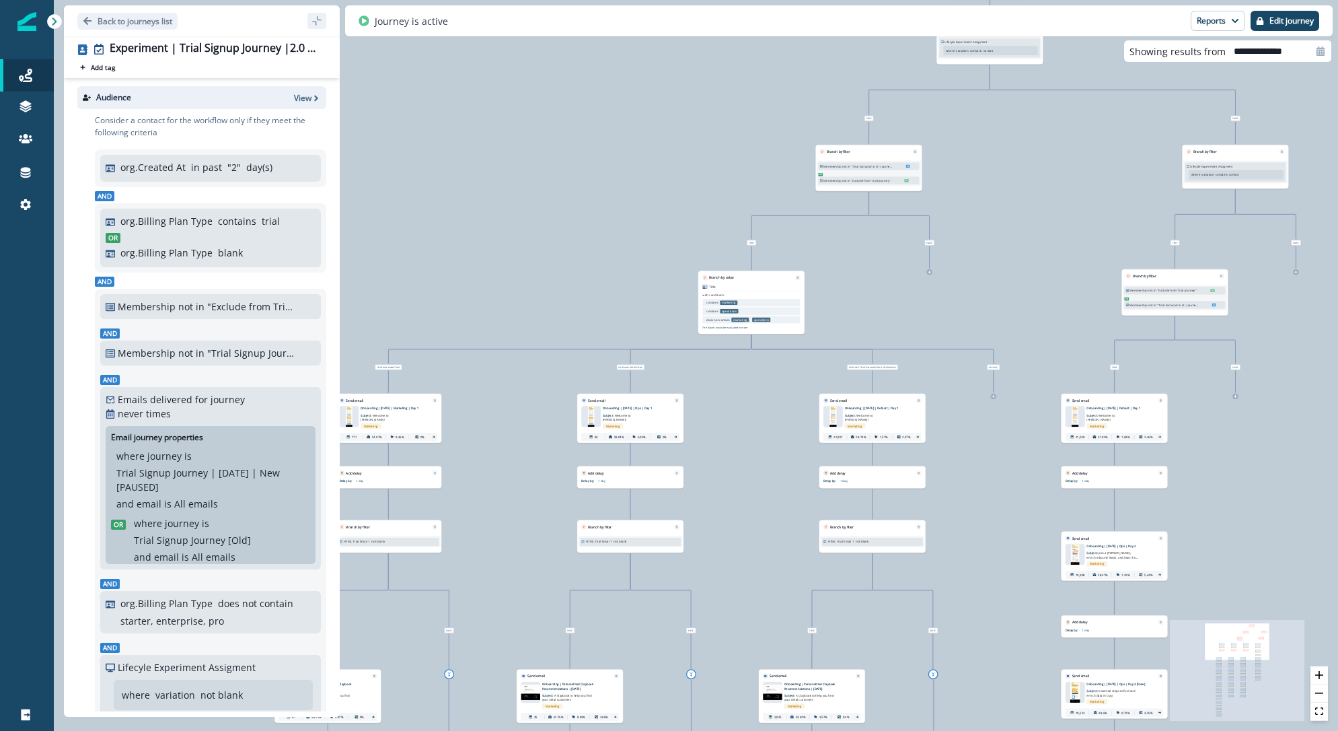
drag, startPoint x: 1000, startPoint y: 184, endPoint x: 938, endPoint y: 317, distance: 146.6
click at [938, 317] on div "42,578 contacts have entered the journey Branch by filter Lifecyle Experiment A…" at bounding box center [696, 365] width 1284 height 731
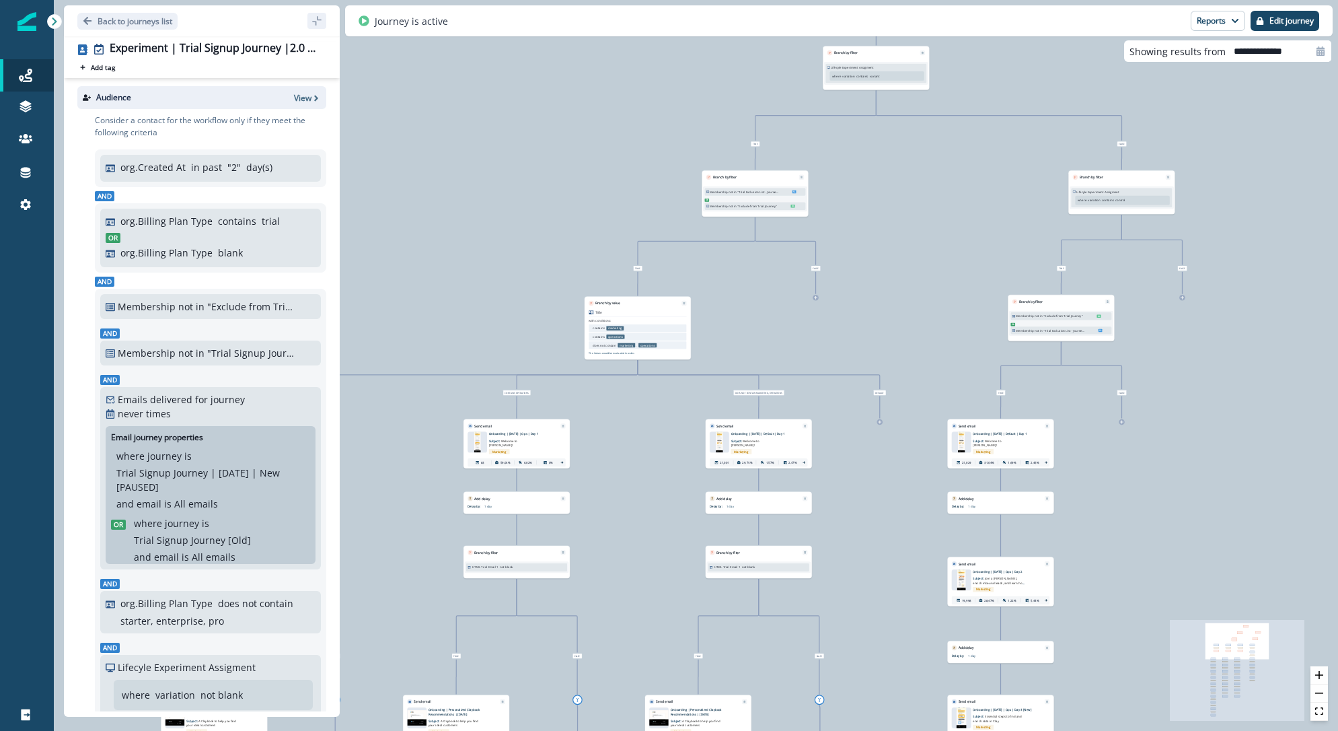
drag, startPoint x: 1010, startPoint y: 285, endPoint x: 897, endPoint y: 309, distance: 116.2
click at [897, 309] on div "42,578 contacts have entered the journey Branch by filter Lifecyle Experiment A…" at bounding box center [696, 365] width 1284 height 731
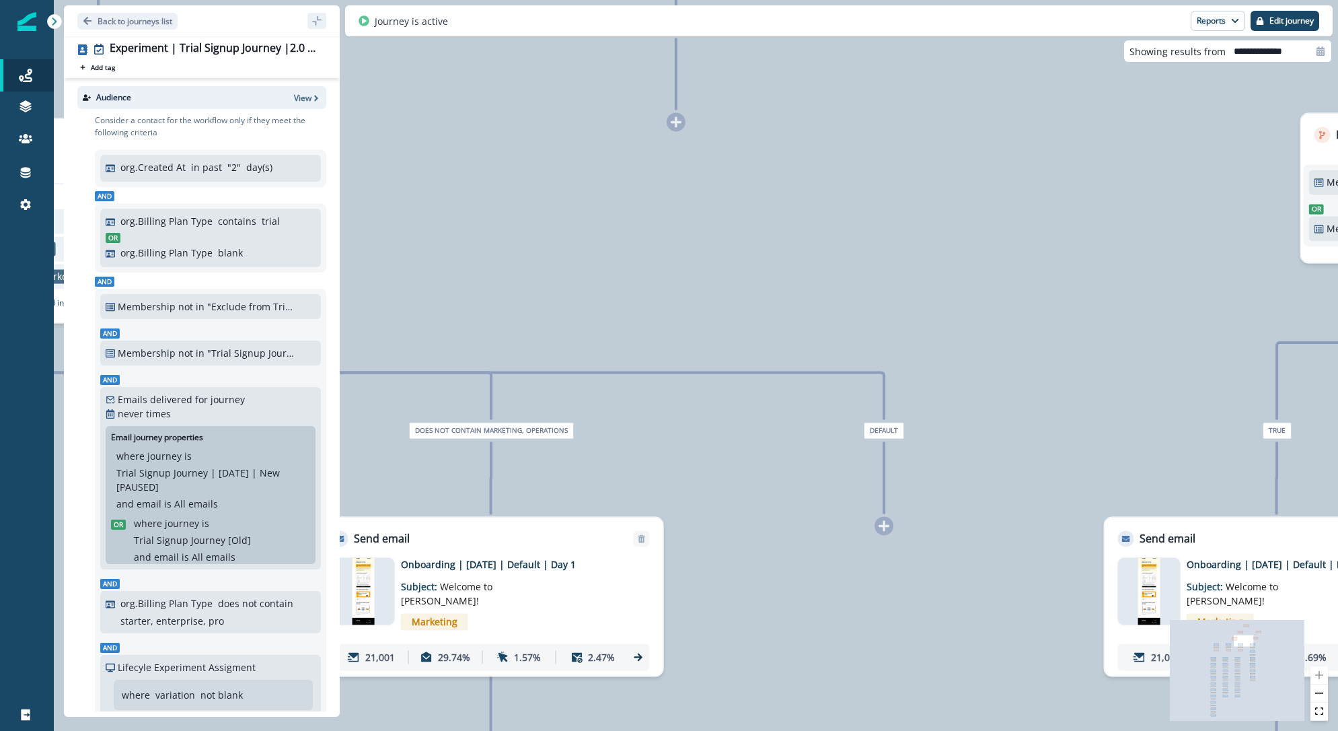
click at [880, 433] on span "Default" at bounding box center [884, 430] width 40 height 17
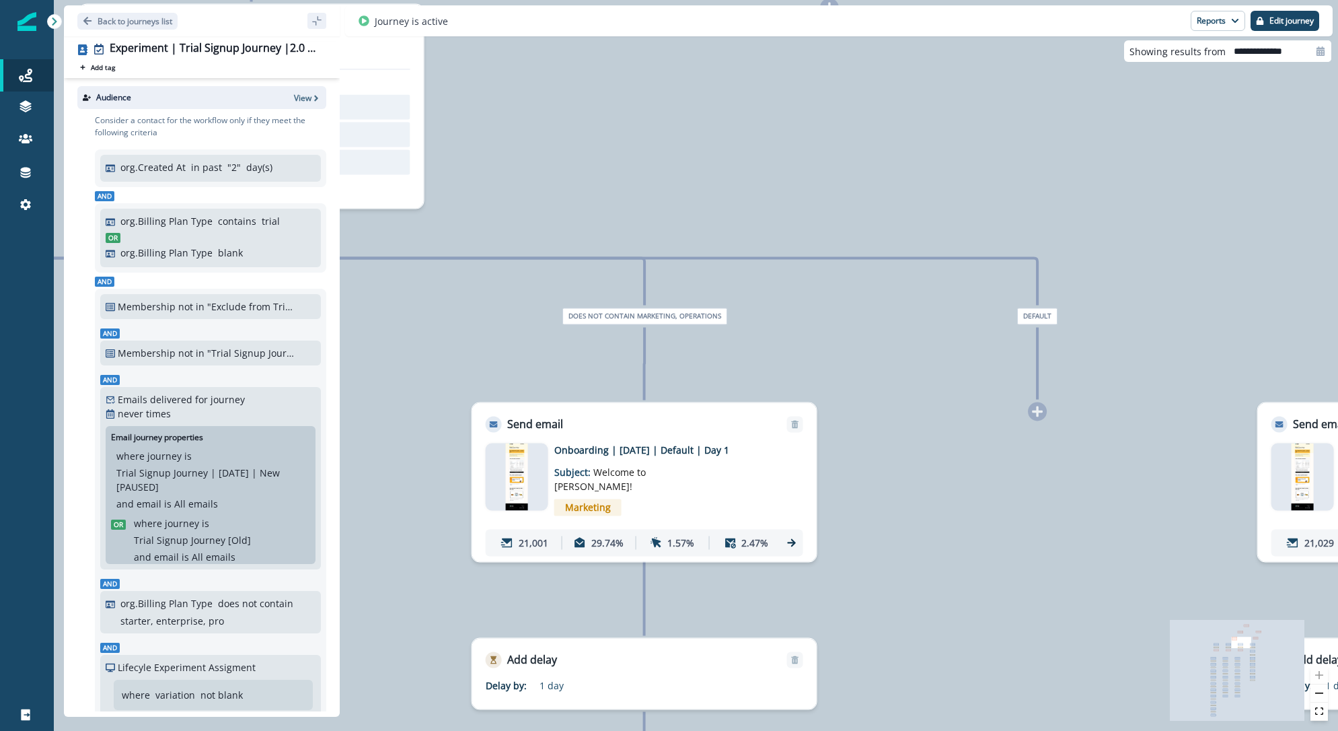
drag, startPoint x: 785, startPoint y: 486, endPoint x: 1037, endPoint y: 352, distance: 285.9
click at [1037, 352] on div "42,578 contacts have entered the journey Branch by filter Lifecyle Experiment A…" at bounding box center [696, 365] width 1284 height 731
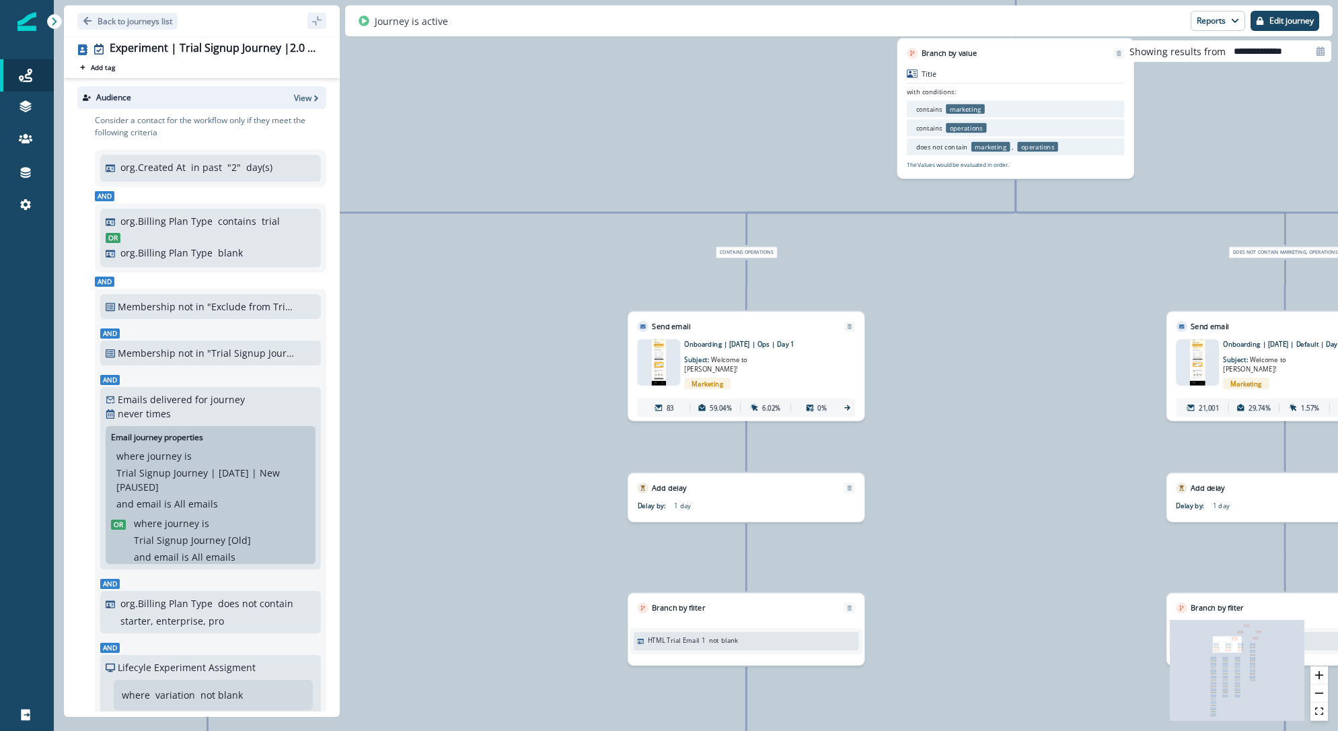
drag, startPoint x: 597, startPoint y: 382, endPoint x: 1066, endPoint y: 322, distance: 472.7
click at [1056, 321] on div "42,578 contacts have entered the journey Branch by filter Lifecyle Experiment A…" at bounding box center [696, 365] width 1284 height 731
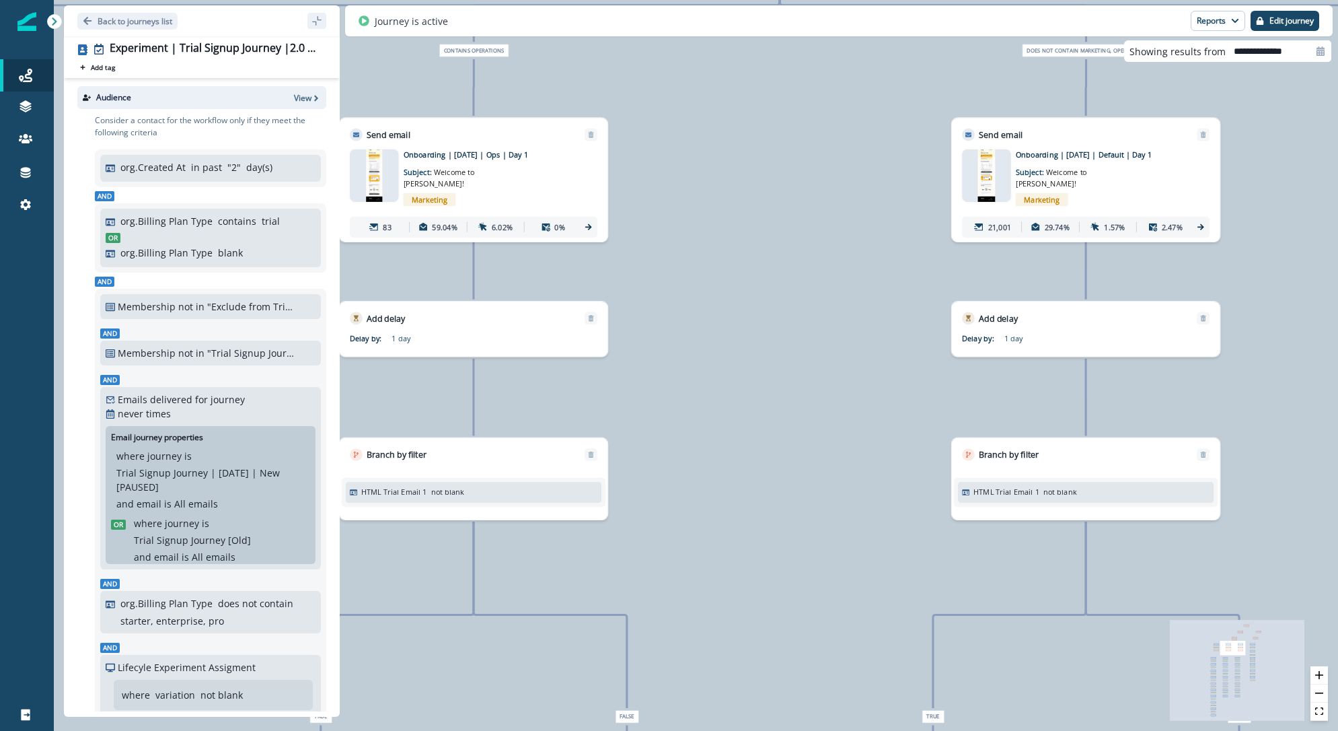
drag, startPoint x: 1129, startPoint y: 332, endPoint x: 869, endPoint y: 117, distance: 337.8
click at [869, 118] on div "42,578 contacts have entered the journey Branch by filter Lifecyle Experiment A…" at bounding box center [696, 365] width 1284 height 731
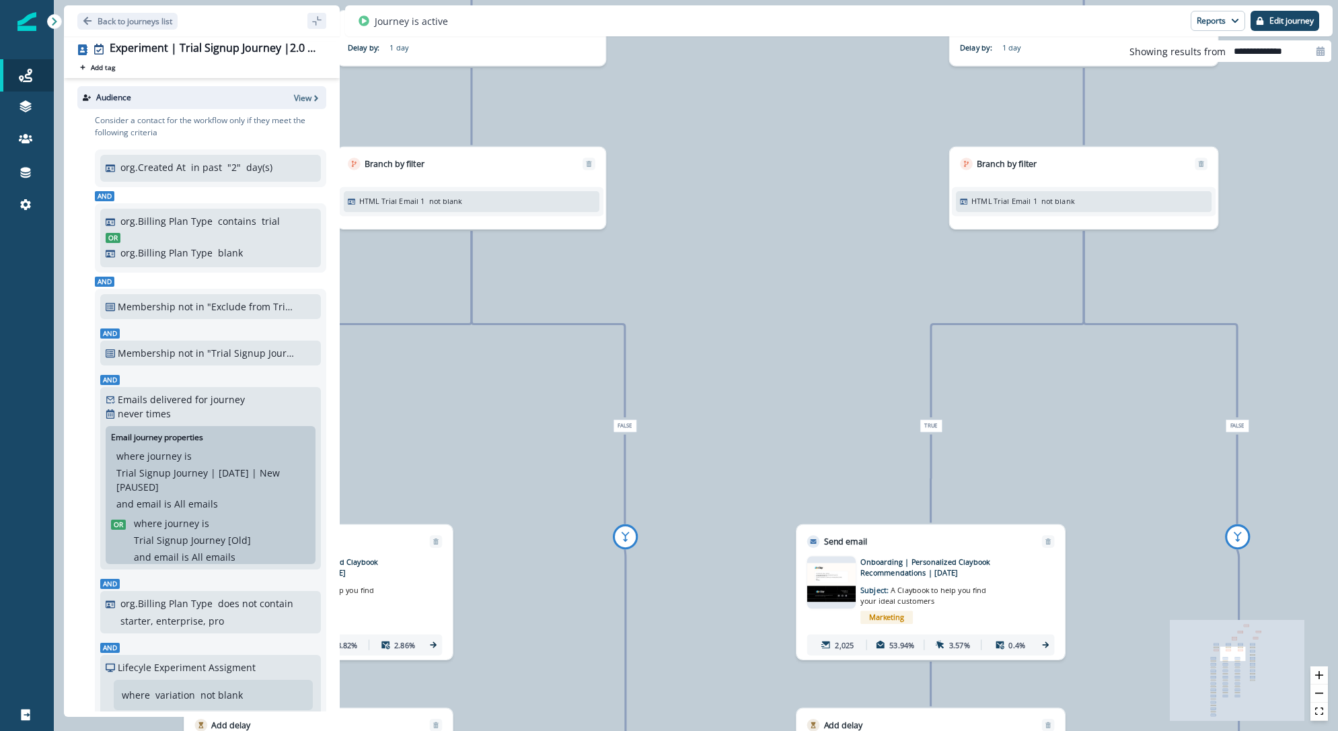
drag, startPoint x: 817, startPoint y: 380, endPoint x: 825, endPoint y: 112, distance: 268.5
click at [825, 112] on div "42,578 contacts have entered the journey Branch by filter Lifecyle Experiment A…" at bounding box center [696, 365] width 1284 height 731
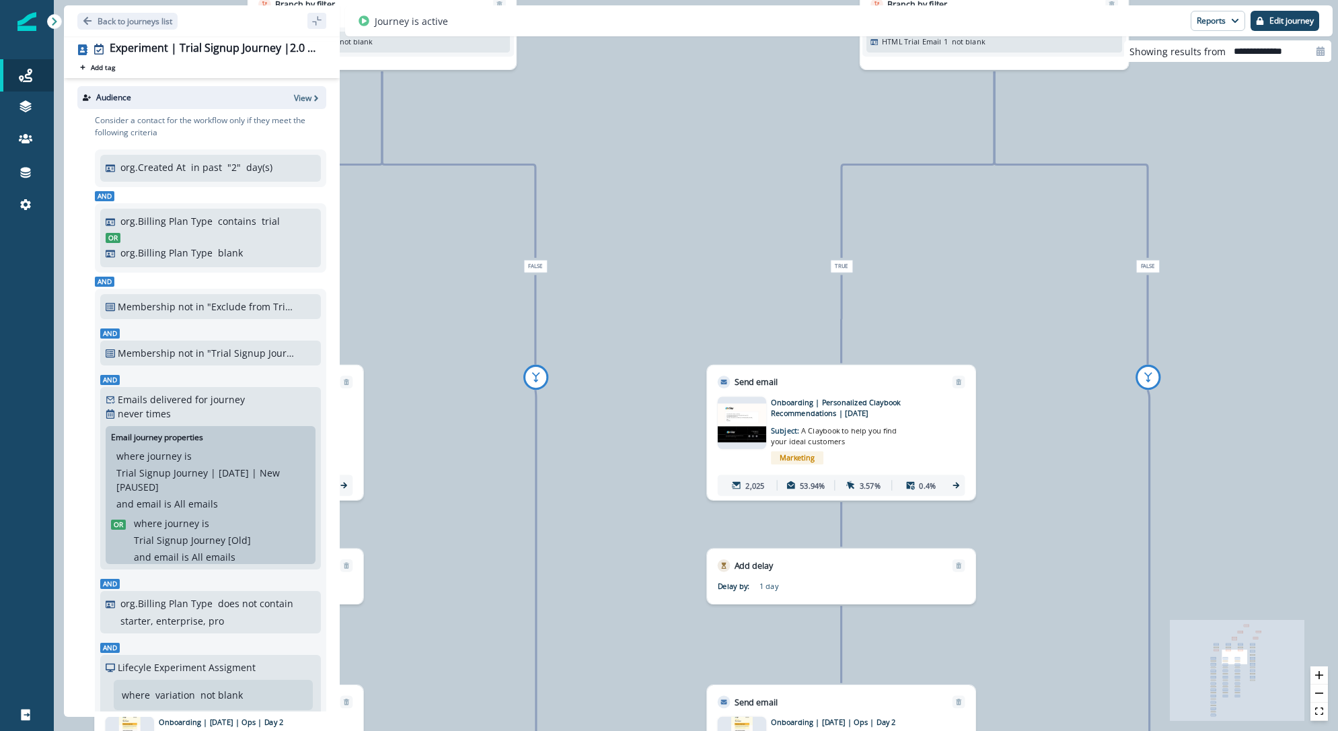
drag, startPoint x: 845, startPoint y: 313, endPoint x: 755, endPoint y: 153, distance: 183.4
click at [755, 153] on div "42,578 contacts have entered the journey Branch by filter Lifecyle Experiment A…" at bounding box center [696, 365] width 1284 height 731
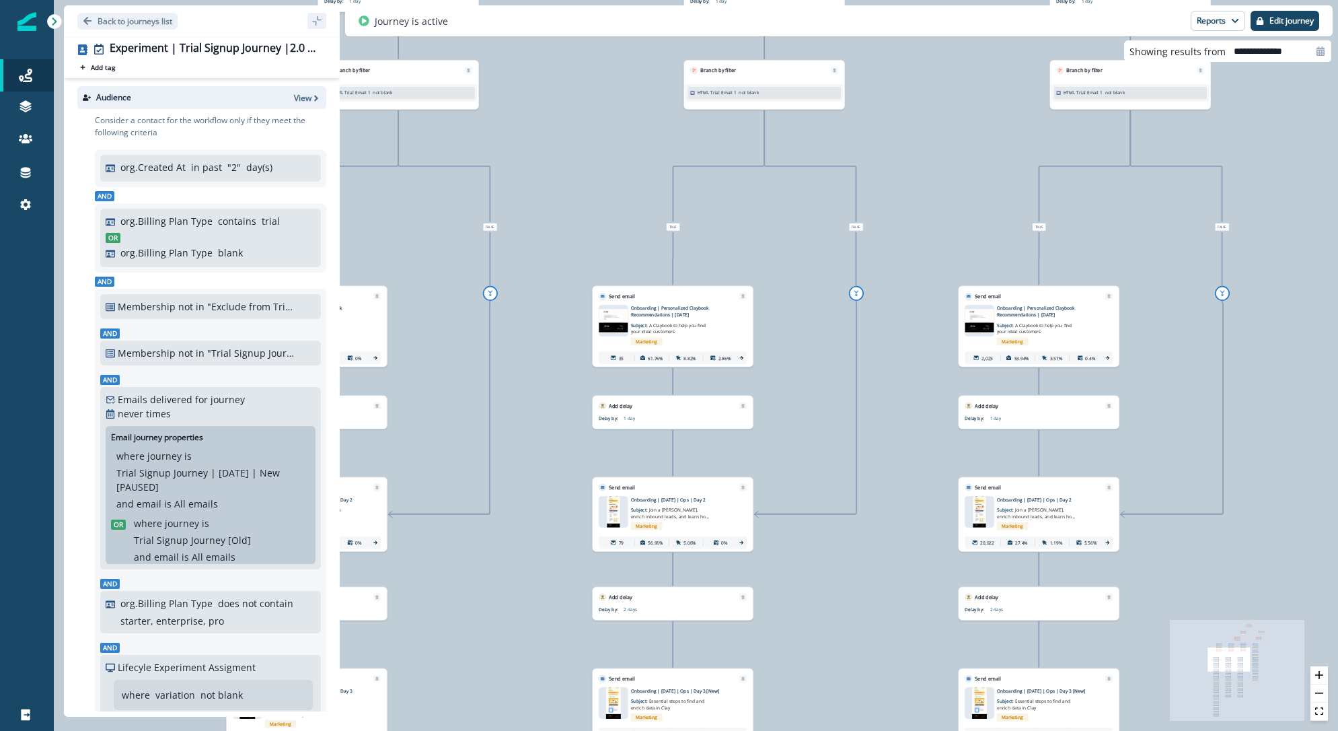
drag, startPoint x: 708, startPoint y: 183, endPoint x: 940, endPoint y: 190, distance: 232.2
click at [940, 190] on div "42,578 contacts have entered the journey Branch by filter Lifecyle Experiment A…" at bounding box center [696, 365] width 1284 height 731
click at [607, 512] on img at bounding box center [613, 512] width 13 height 32
